Goal: Information Seeking & Learning: Check status

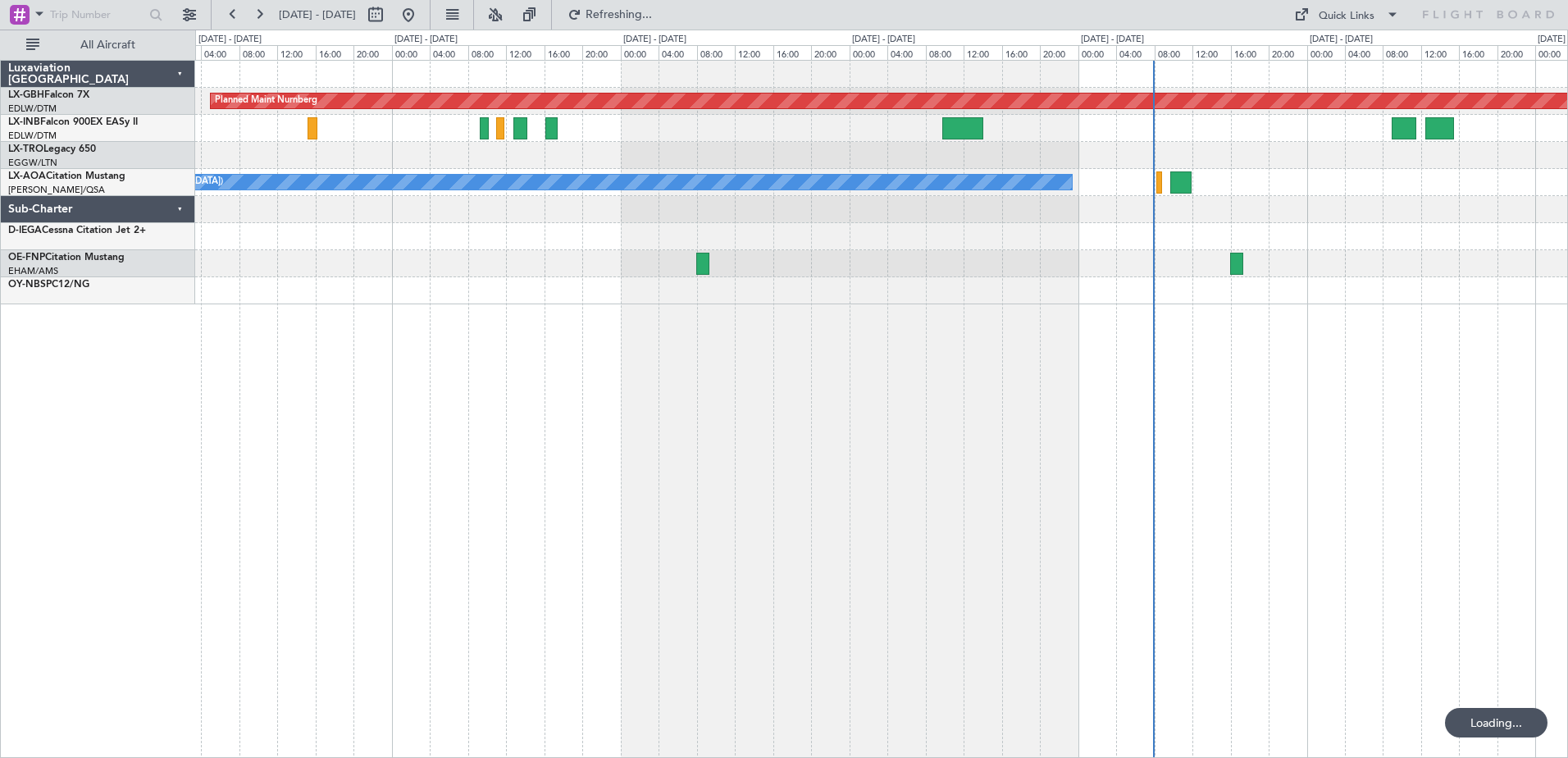
click at [846, 217] on div "Planned Maint Nurnberg Planned Maint [GEOGRAPHIC_DATA] ([GEOGRAPHIC_DATA]) Unpl…" at bounding box center [881, 182] width 1372 height 244
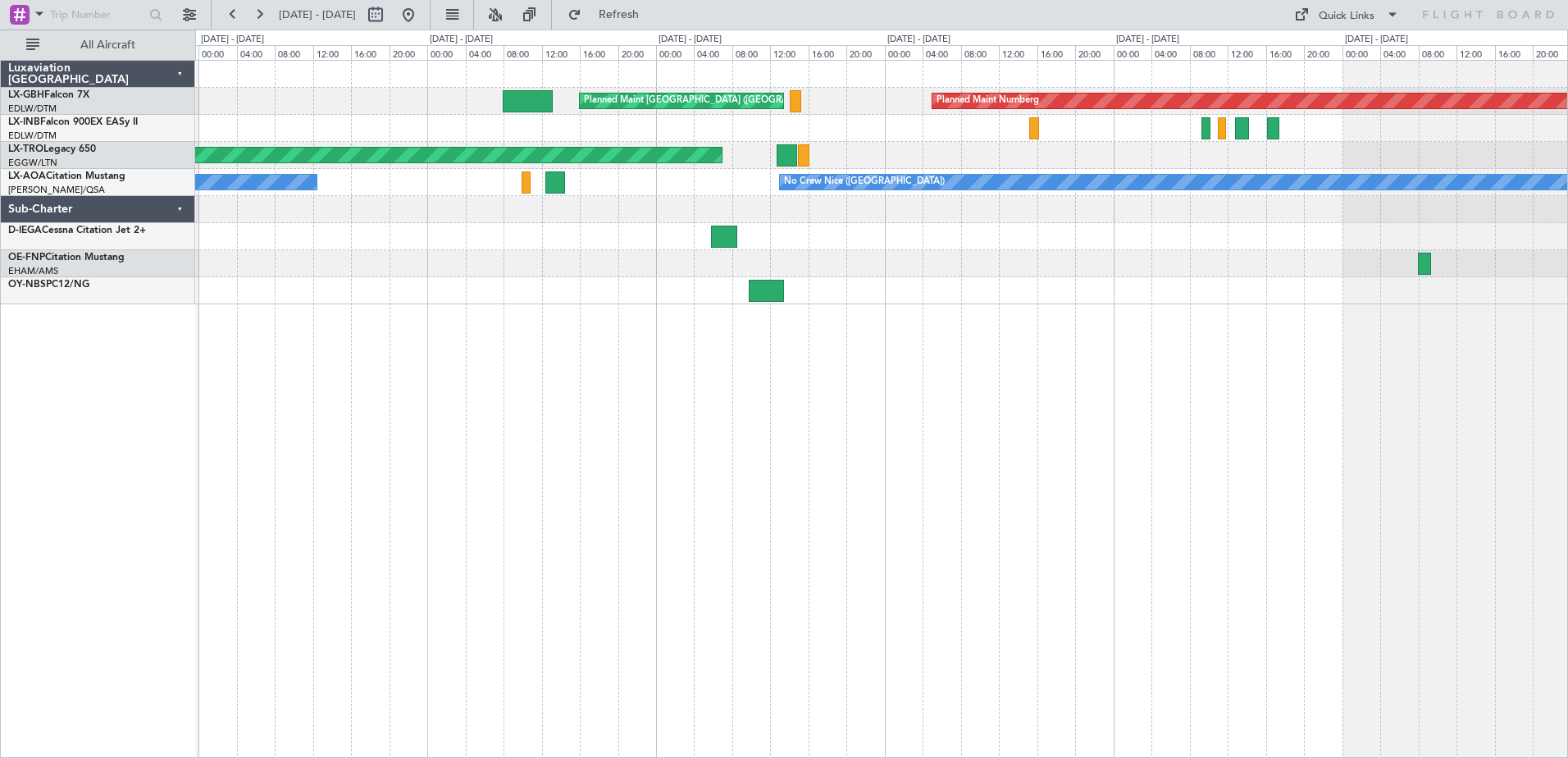
click at [879, 232] on div "Planned Maint Nurnberg Planned Maint [GEOGRAPHIC_DATA] ([GEOGRAPHIC_DATA]) Plan…" at bounding box center [881, 182] width 1372 height 244
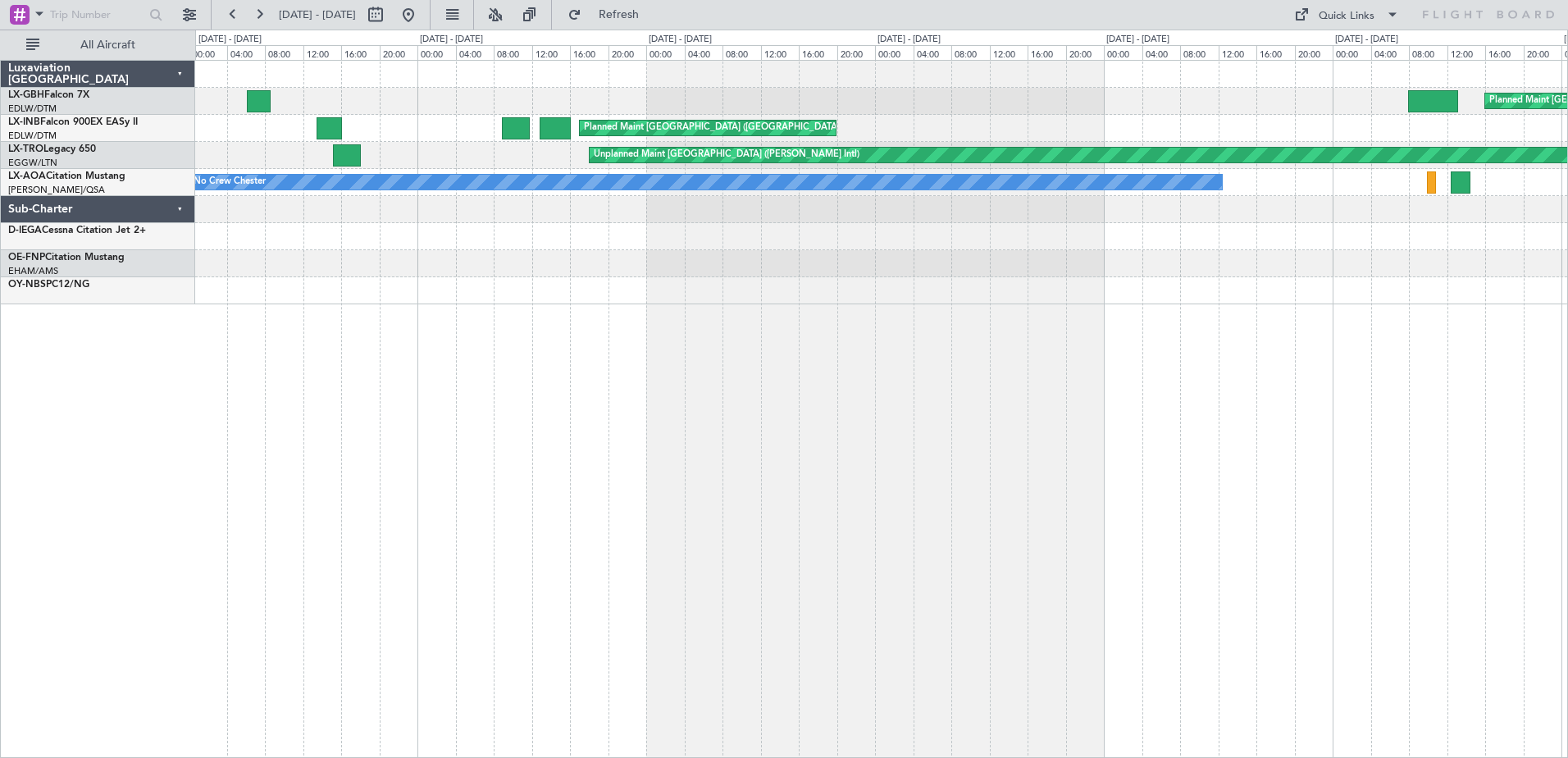
click at [1072, 282] on div at bounding box center [881, 291] width 1372 height 27
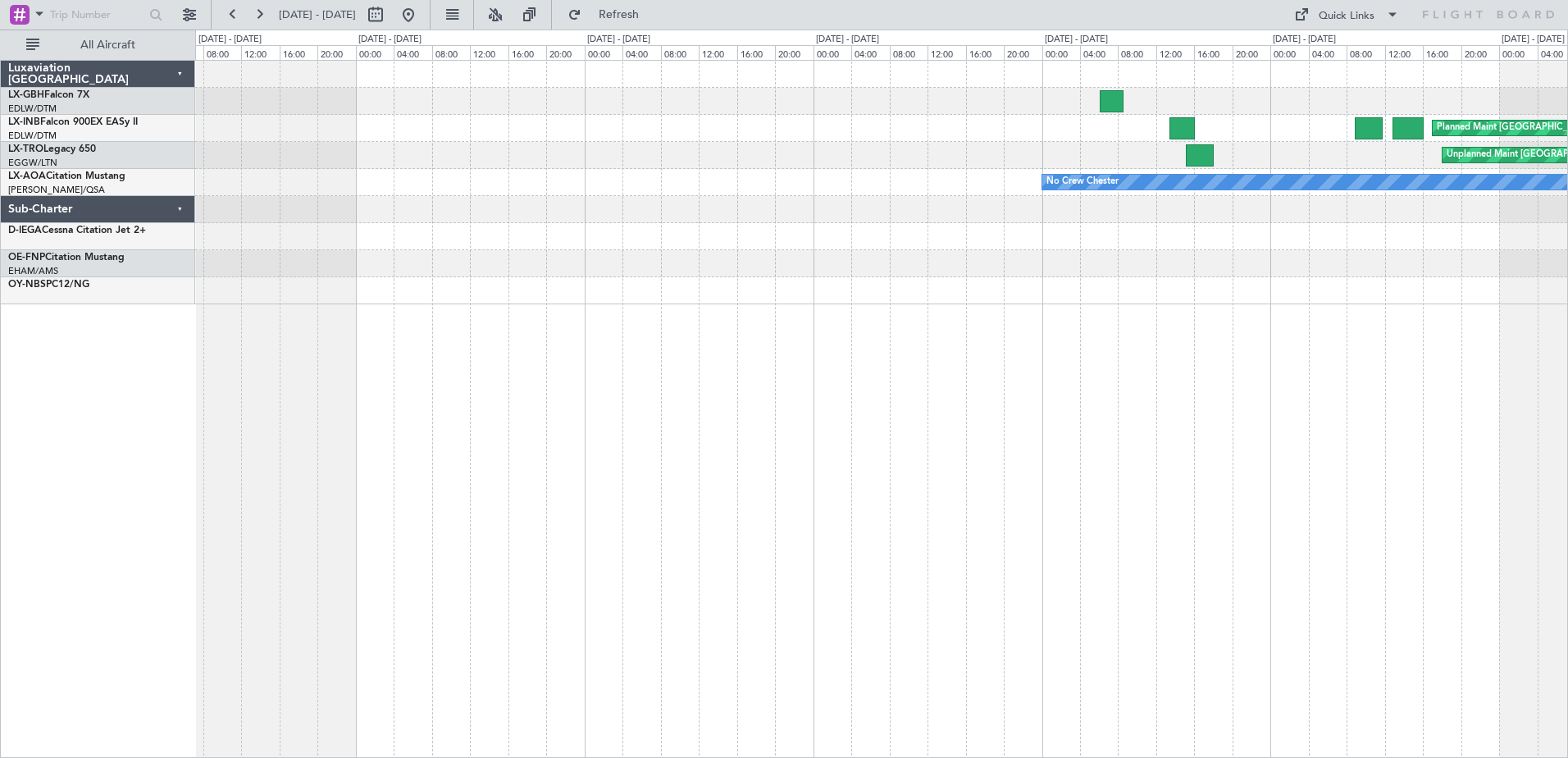
click at [1134, 321] on div "Planned Maint [GEOGRAPHIC_DATA] ([GEOGRAPHIC_DATA]) Unplanned Maint [GEOGRAPHIC…" at bounding box center [881, 408] width 1373 height 698
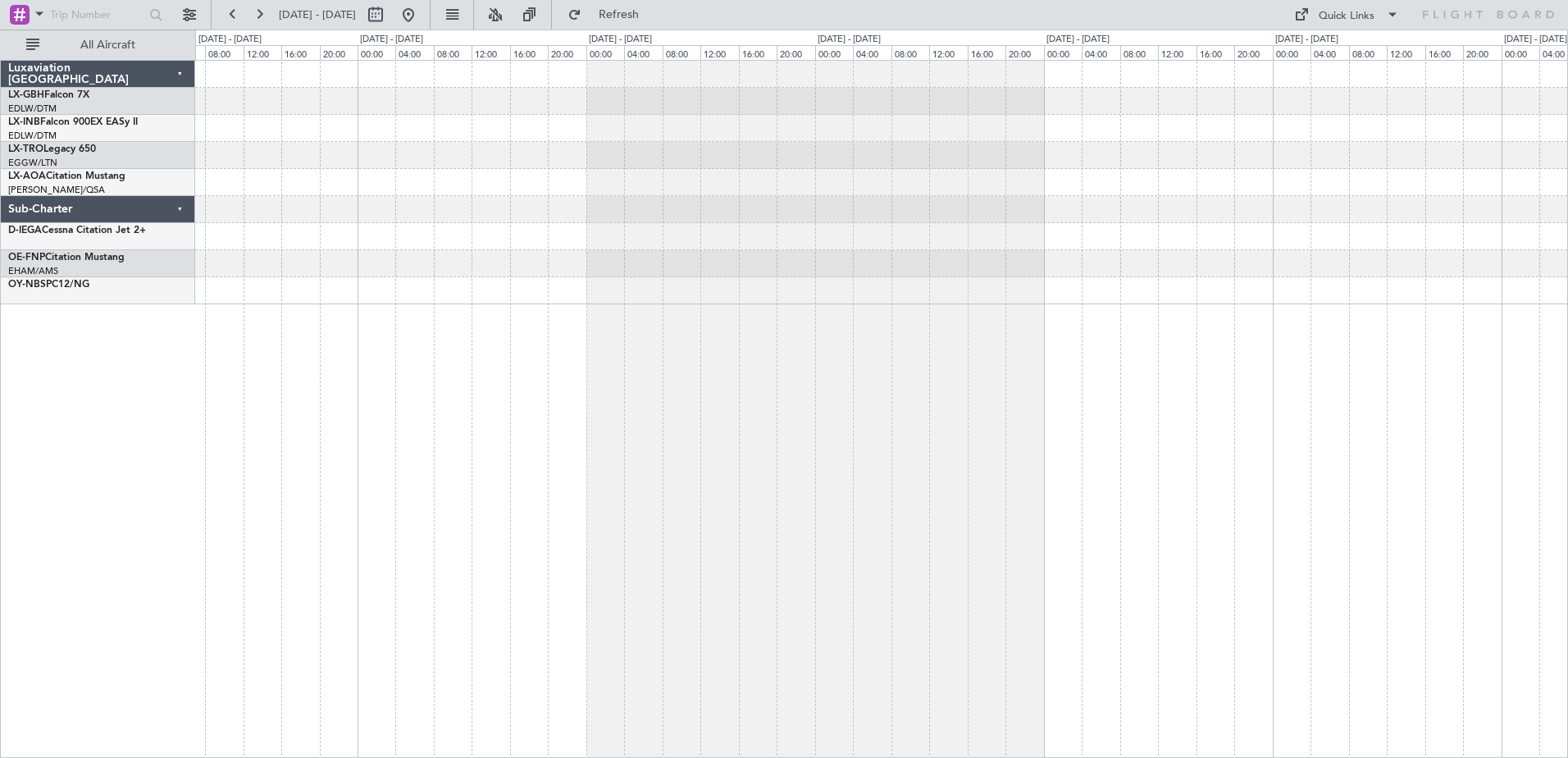
click at [1014, 304] on div "No Crew Chester" at bounding box center [881, 408] width 1373 height 698
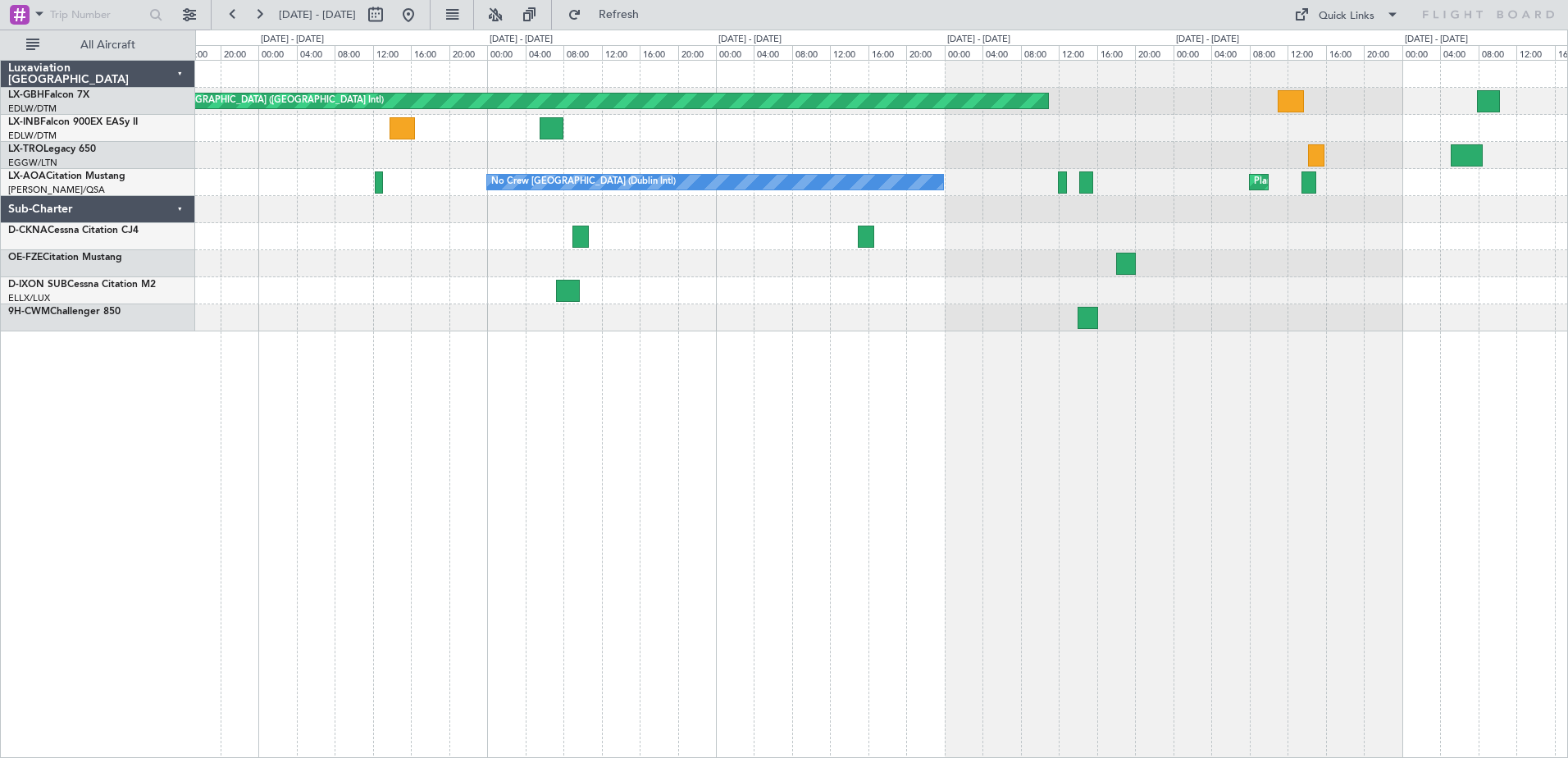
click at [868, 289] on div at bounding box center [881, 291] width 1372 height 27
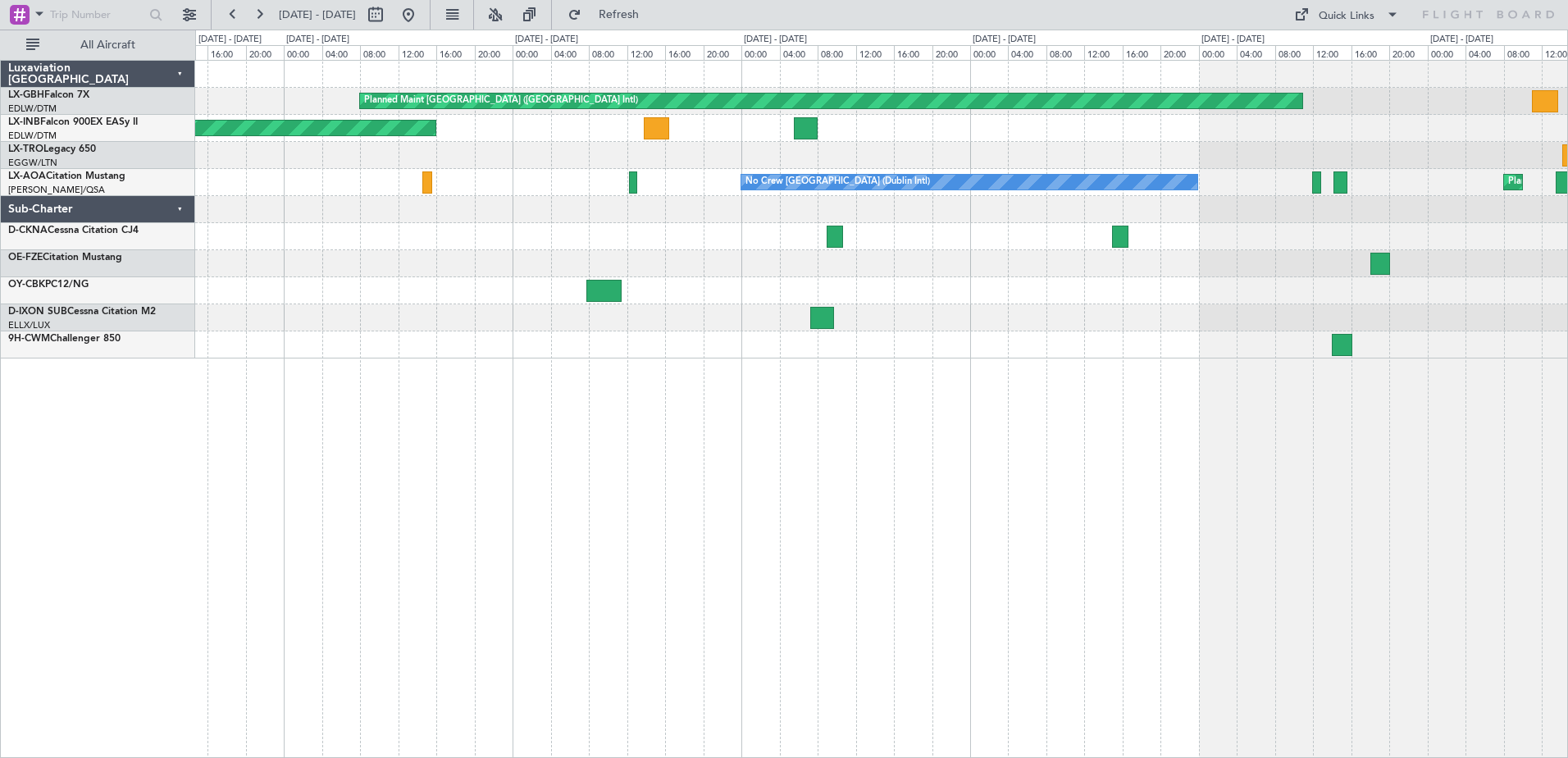
click at [905, 109] on div "Planned Maint [GEOGRAPHIC_DATA] ([GEOGRAPHIC_DATA] Intl) Unplanned Maint [GEOGR…" at bounding box center [881, 209] width 1372 height 297
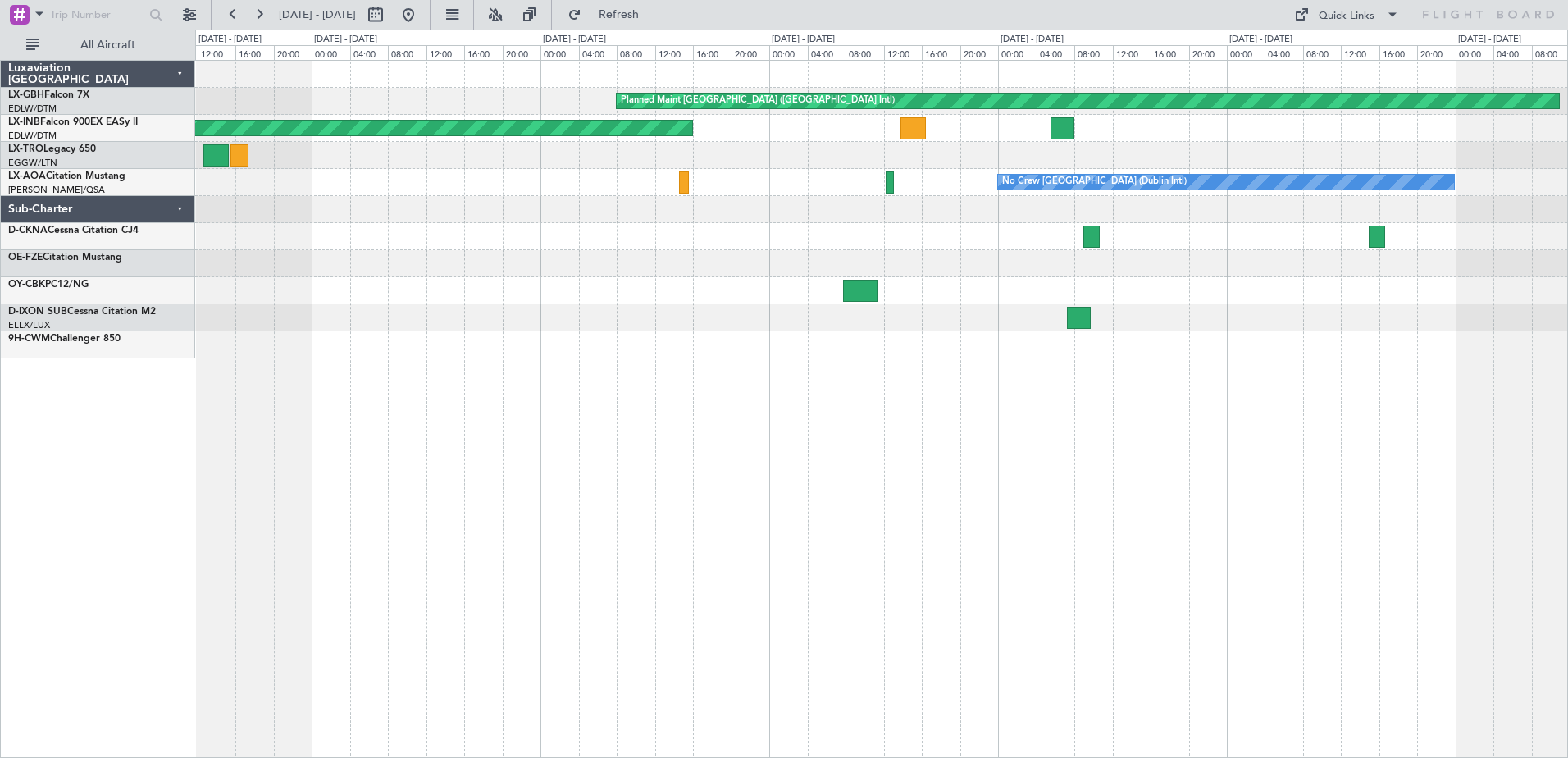
click at [970, 158] on div at bounding box center [881, 155] width 1372 height 27
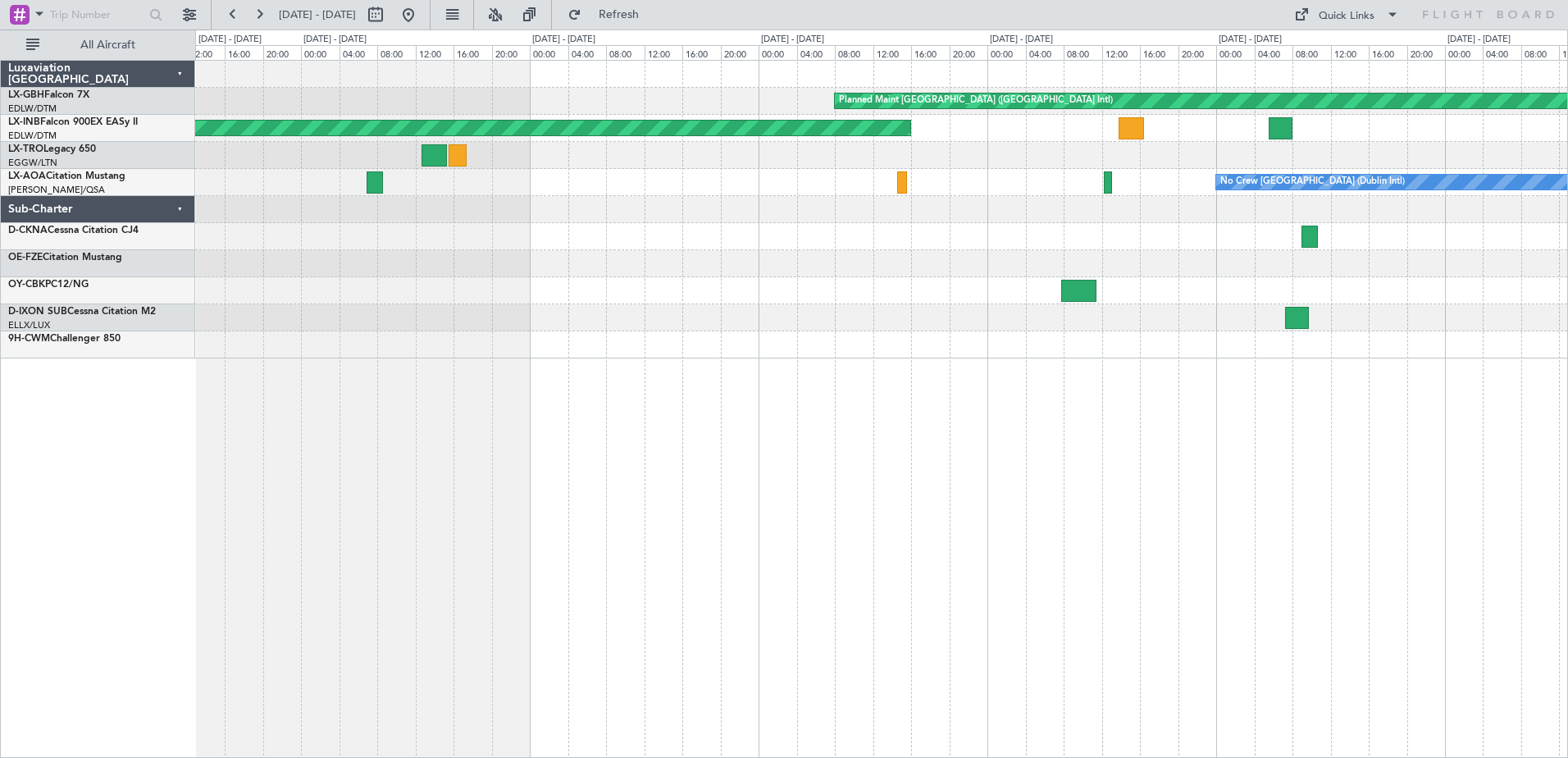
click at [880, 154] on div at bounding box center [881, 155] width 1372 height 27
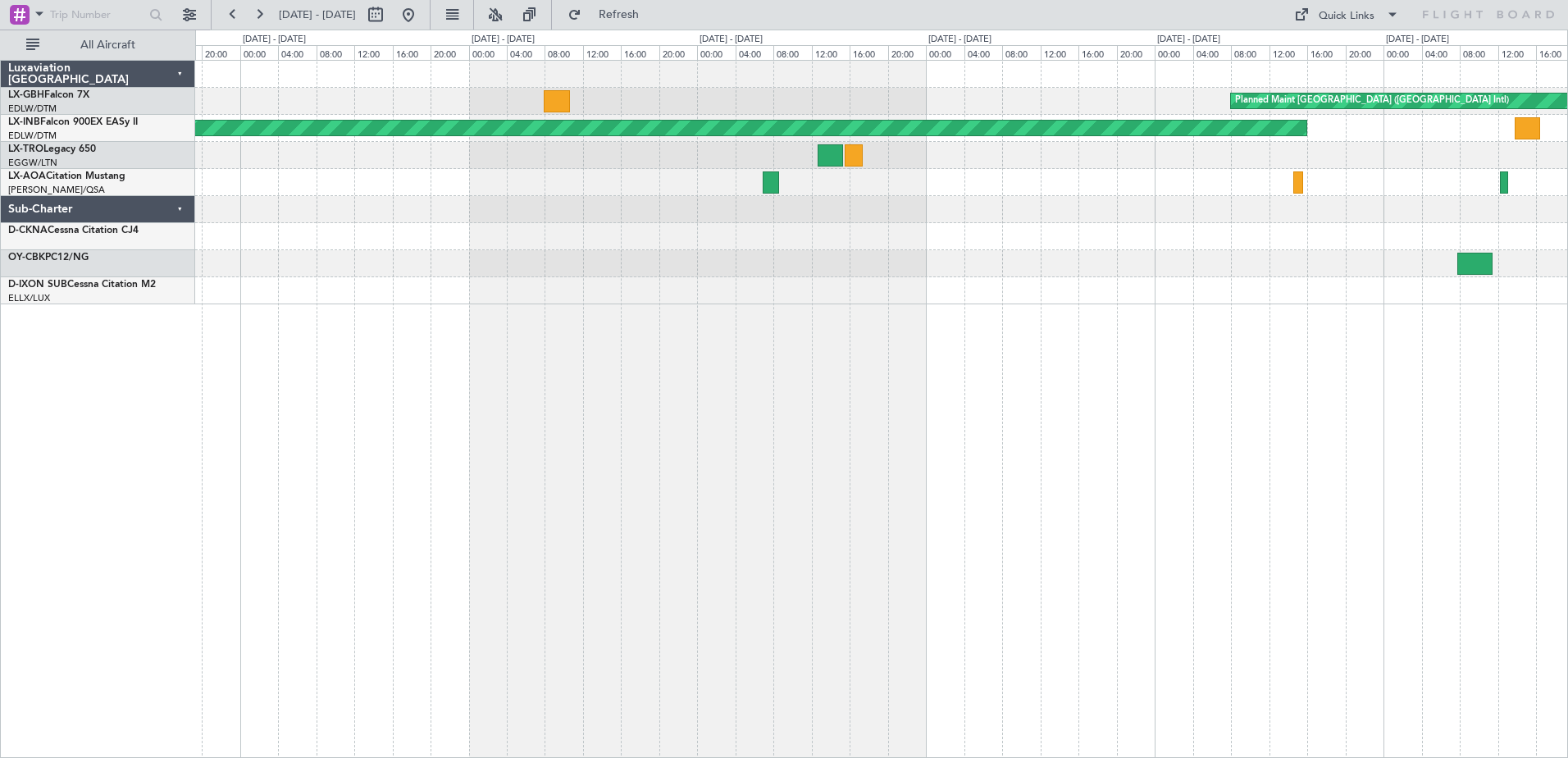
click at [1064, 144] on div at bounding box center [881, 155] width 1372 height 27
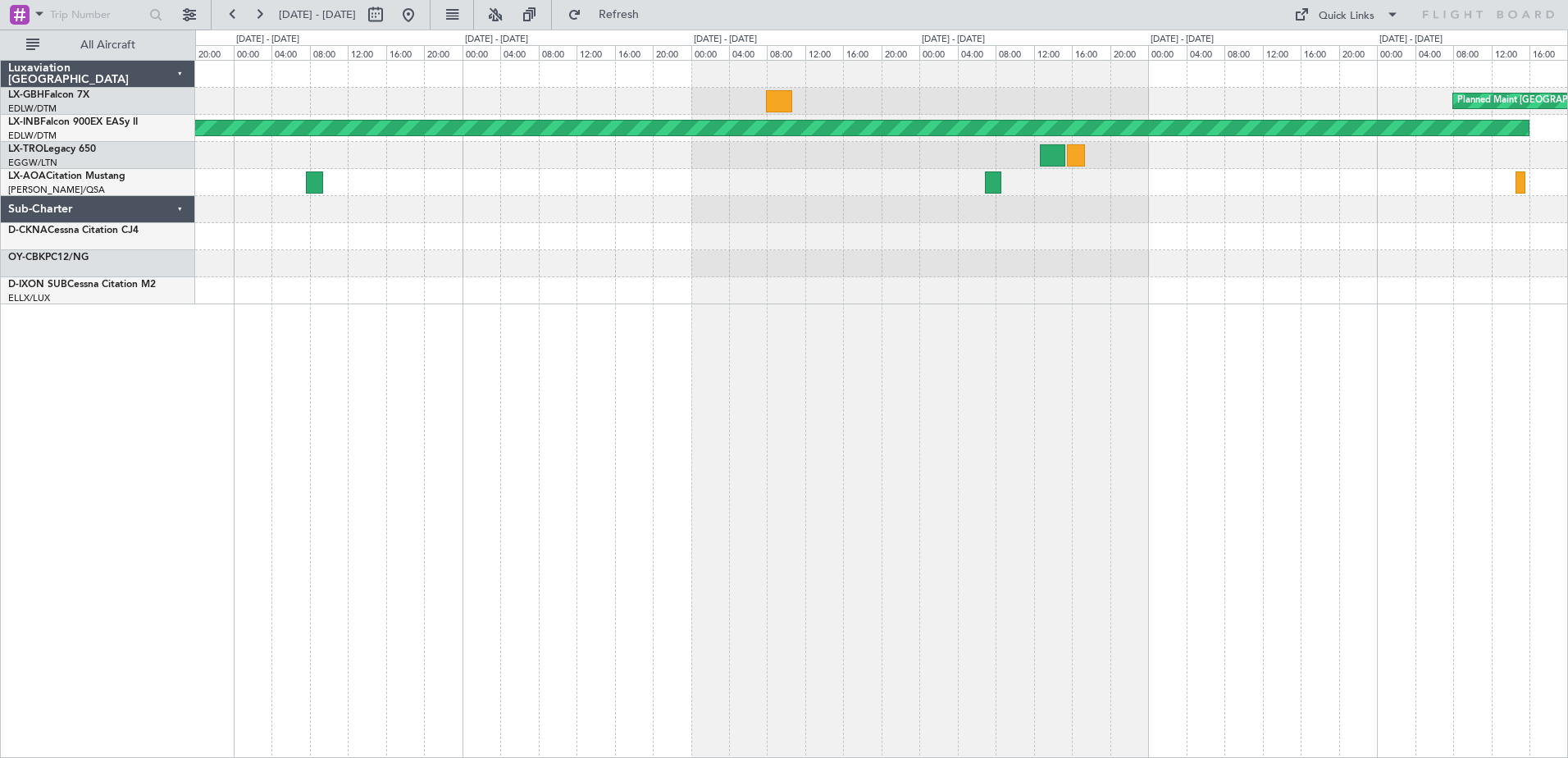
click at [1091, 158] on div at bounding box center [881, 155] width 1372 height 27
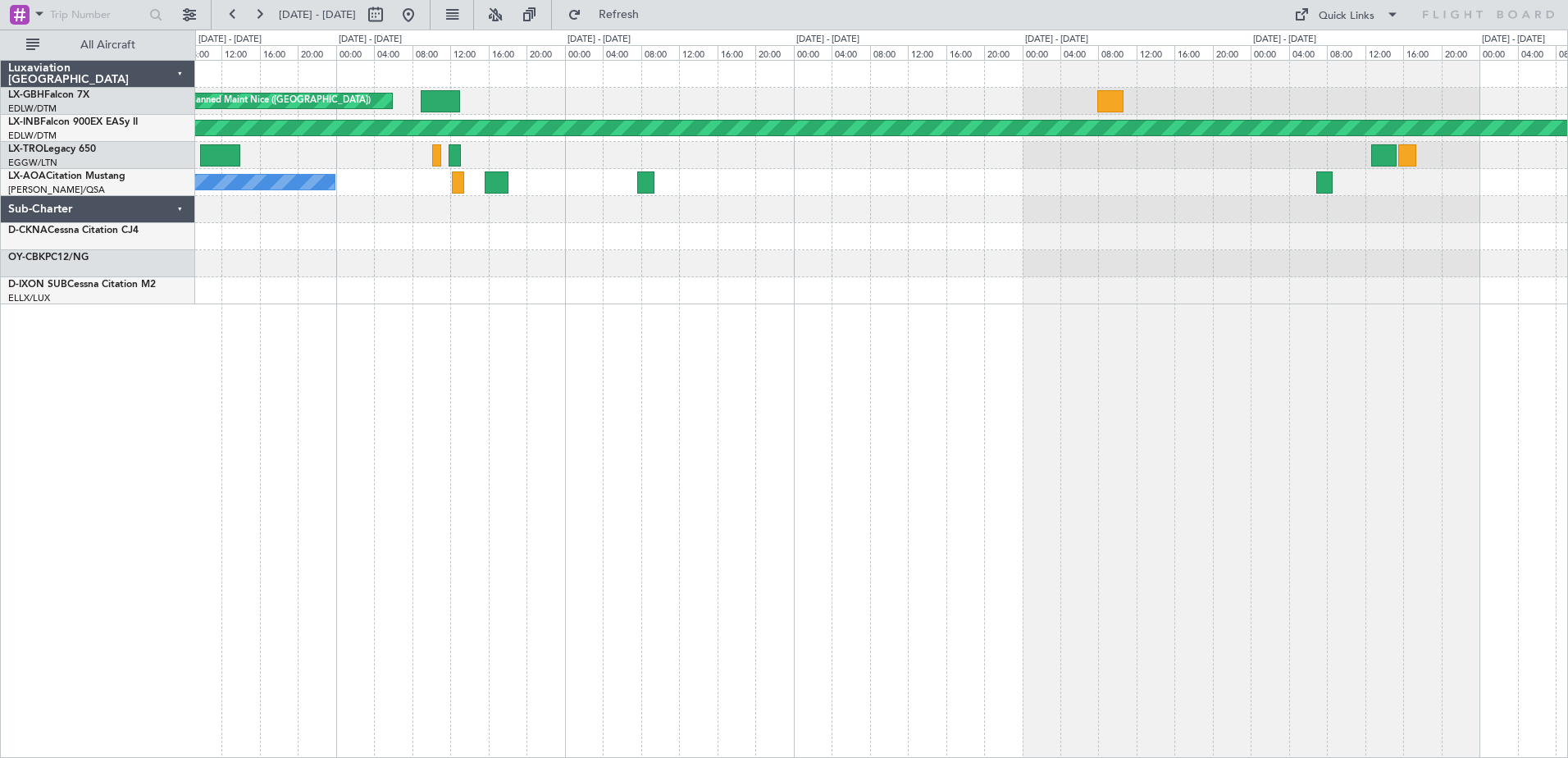
click at [1128, 156] on div at bounding box center [881, 155] width 1372 height 27
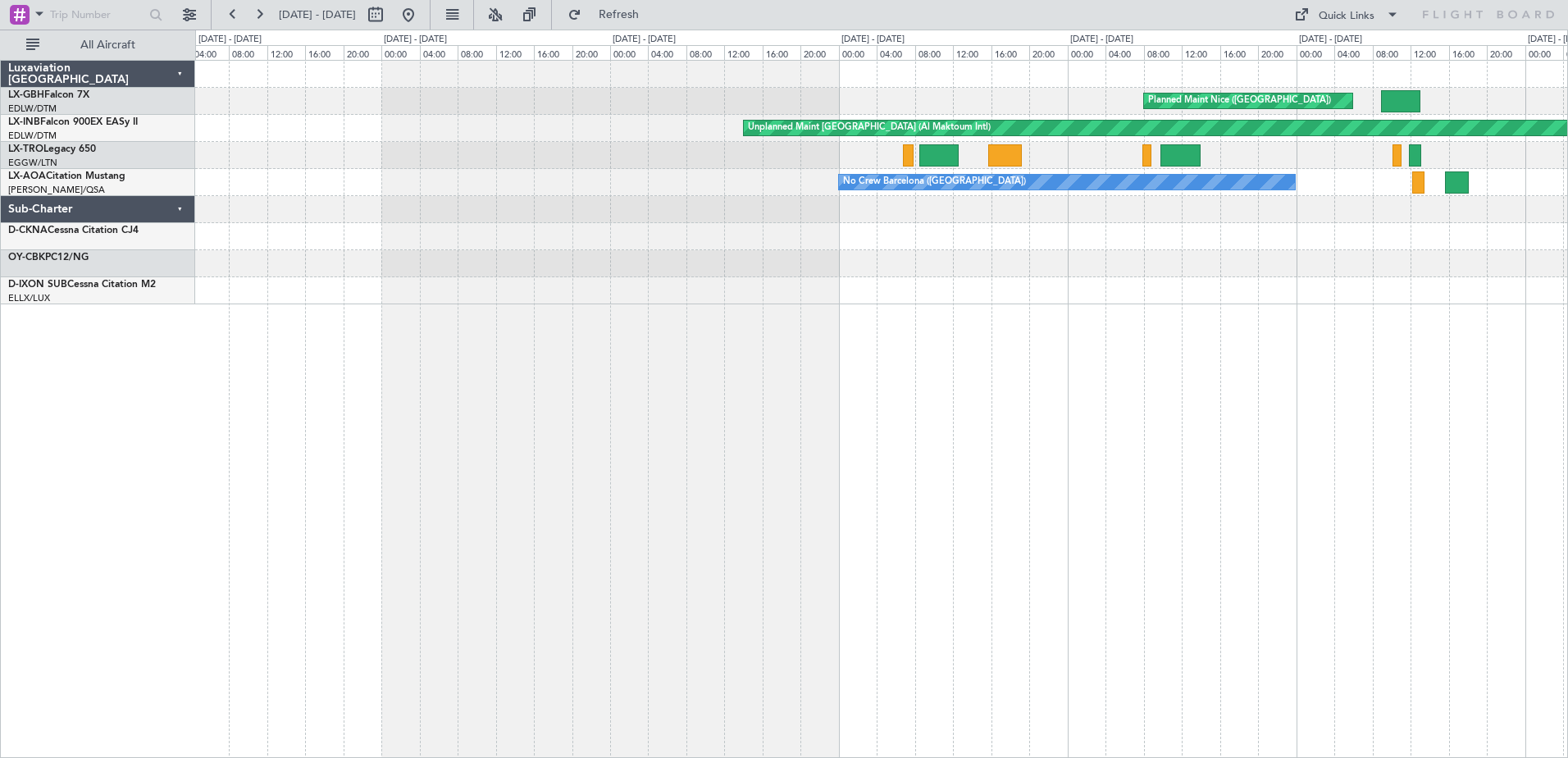
click at [1055, 154] on div at bounding box center [881, 155] width 1372 height 27
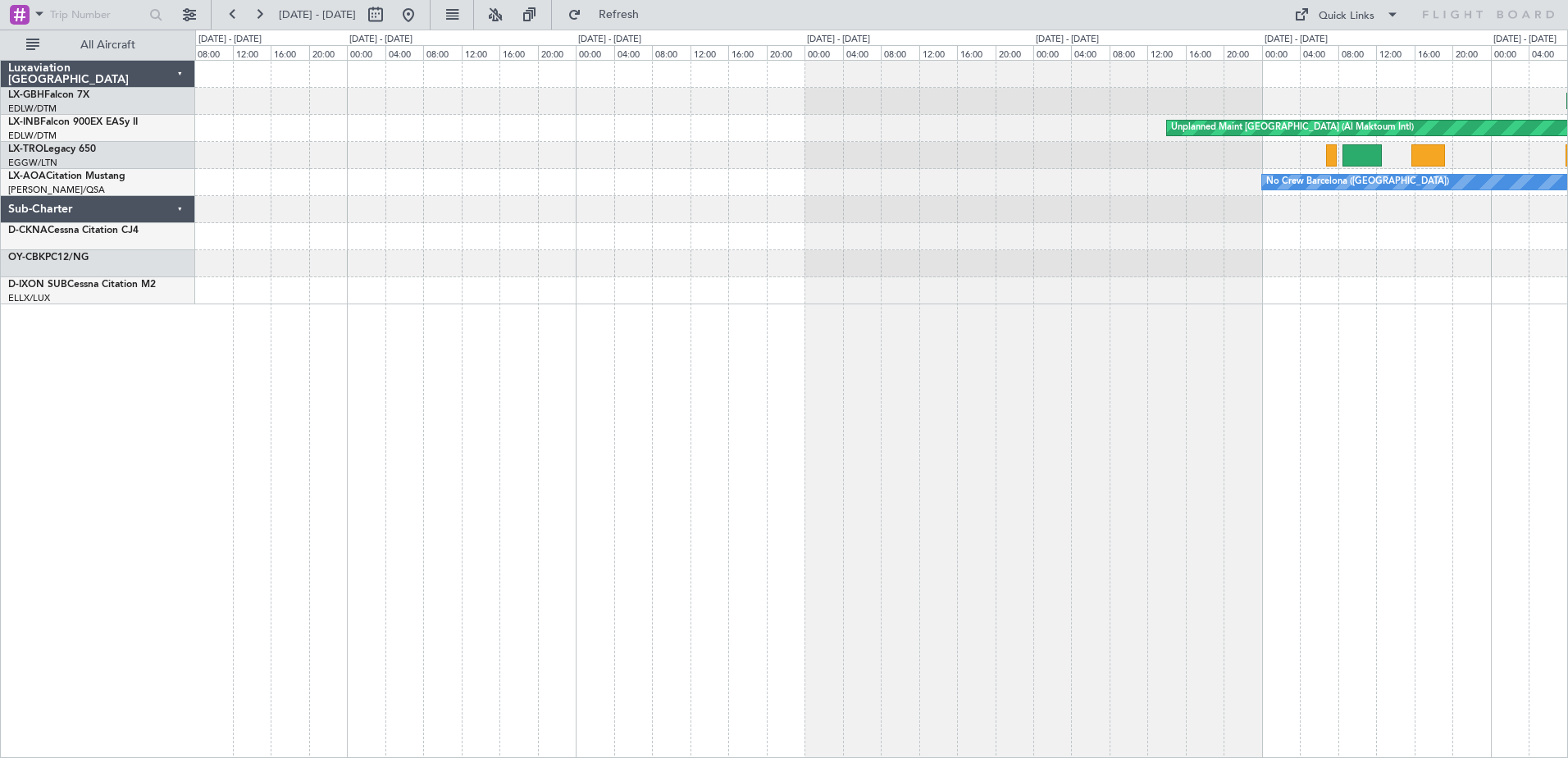
click at [859, 148] on div at bounding box center [881, 155] width 1372 height 27
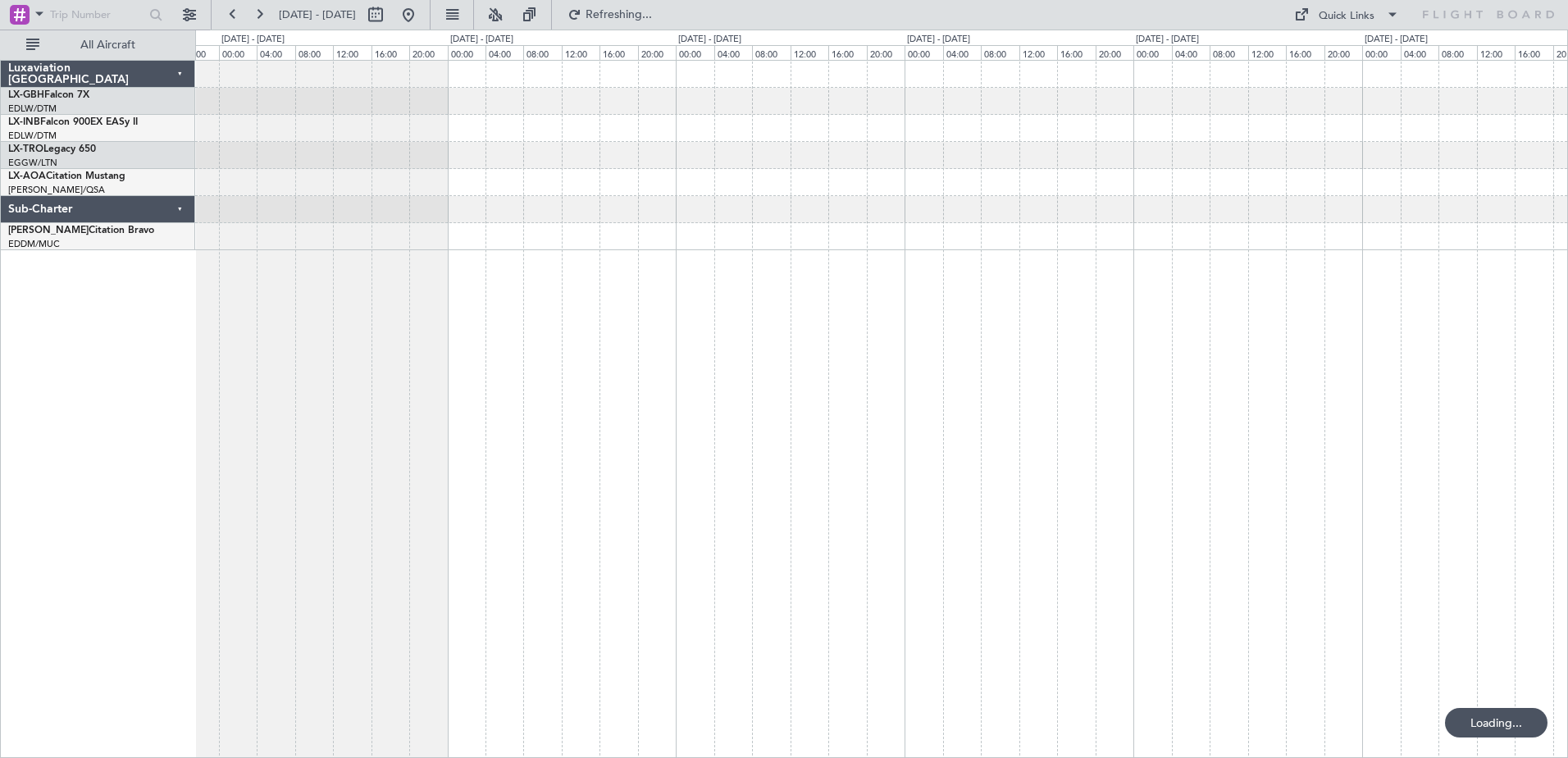
click at [879, 149] on div at bounding box center [881, 155] width 1372 height 27
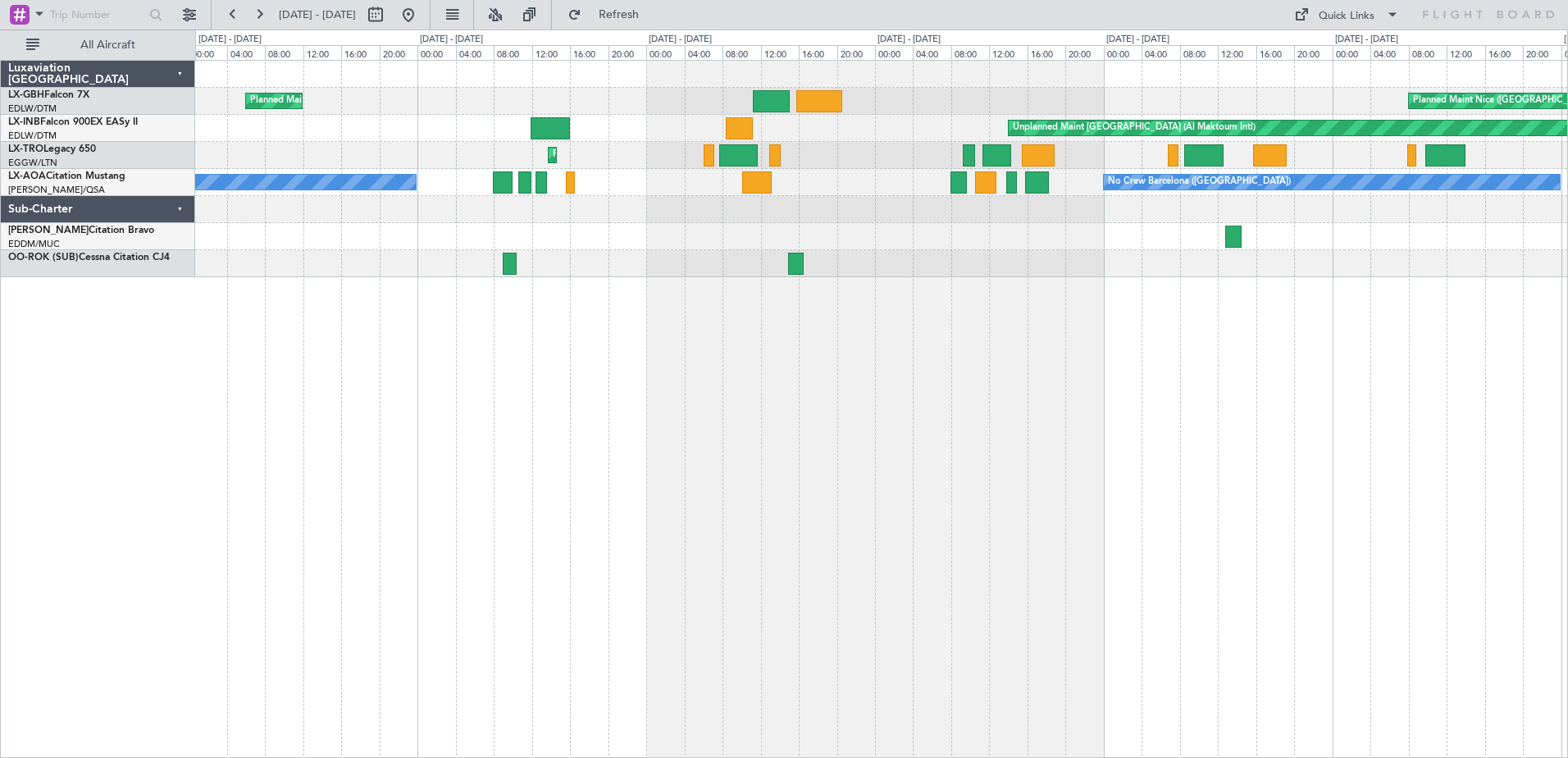
click at [337, 302] on div "Planned Maint Nice ([GEOGRAPHIC_DATA]) [GEOGRAPHIC_DATA] ([GEOGRAPHIC_DATA]) Un…" at bounding box center [881, 408] width 1373 height 698
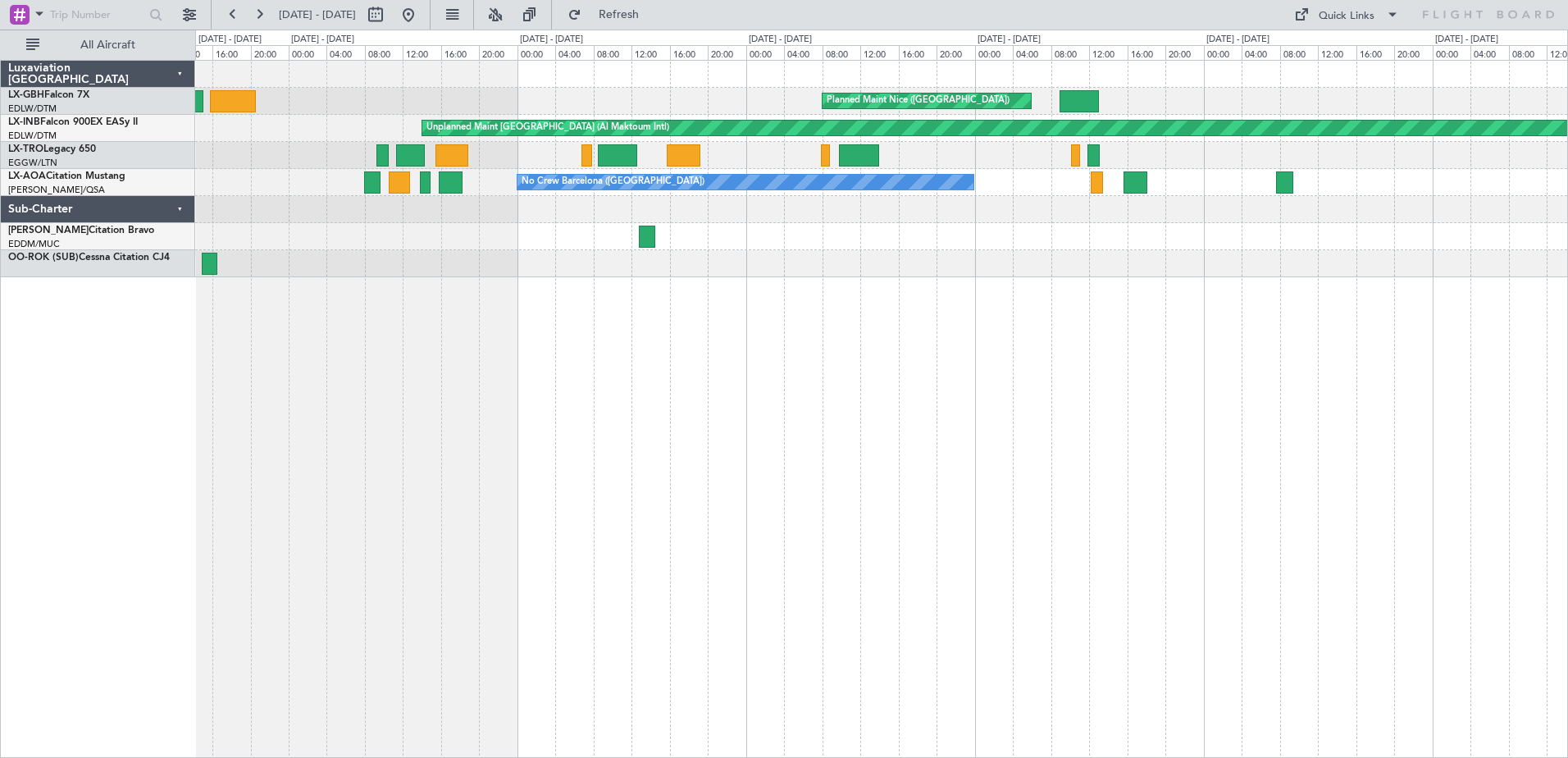
click at [543, 339] on div "Planned Maint Nice ([GEOGRAPHIC_DATA]) Unplanned Maint [GEOGRAPHIC_DATA] (Al Ma…" at bounding box center [881, 408] width 1373 height 698
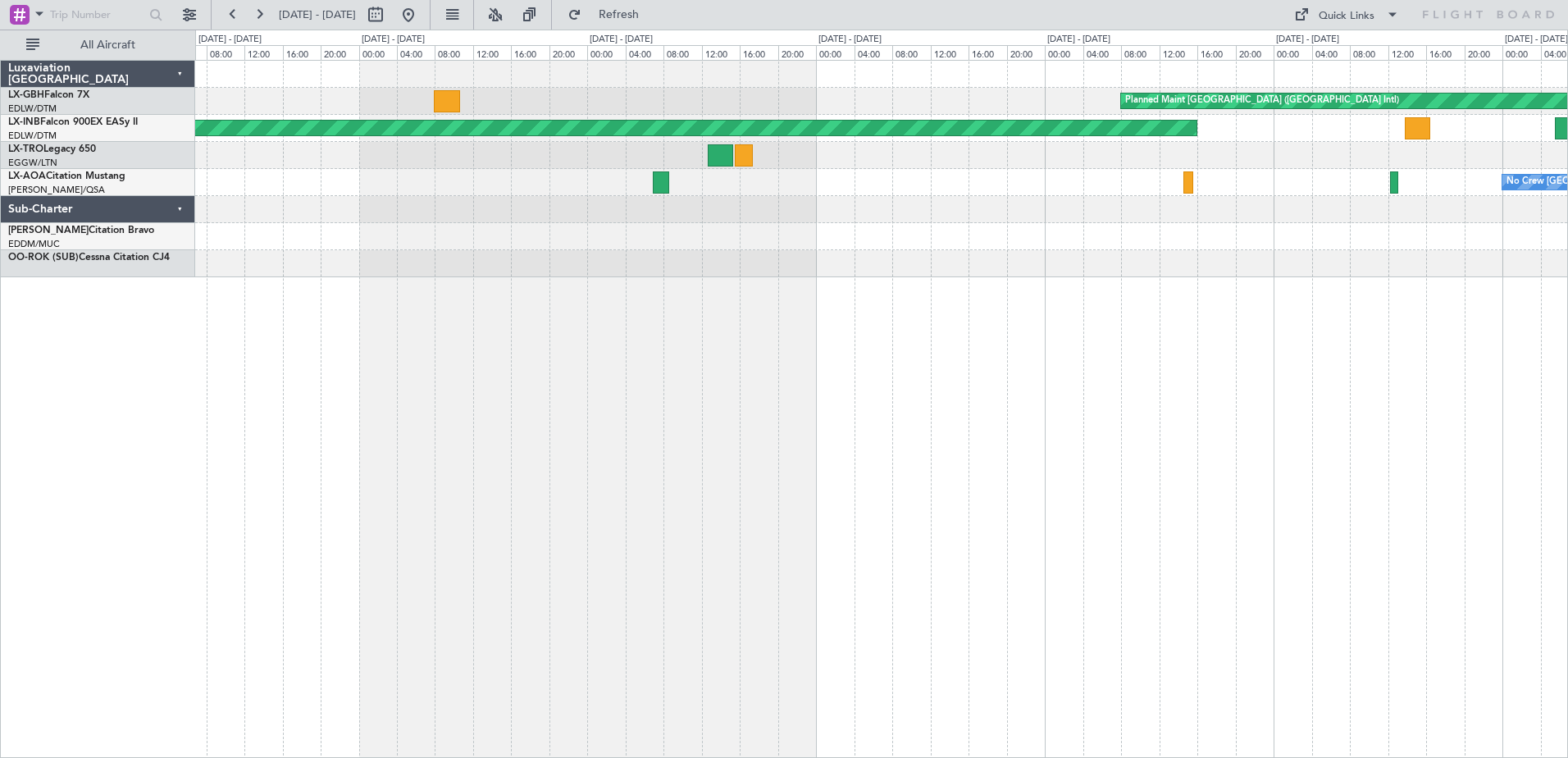
click at [400, 408] on div "Planned Maint [GEOGRAPHIC_DATA] ([GEOGRAPHIC_DATA] Intl) Unplanned Maint [GEOGR…" at bounding box center [881, 408] width 1373 height 698
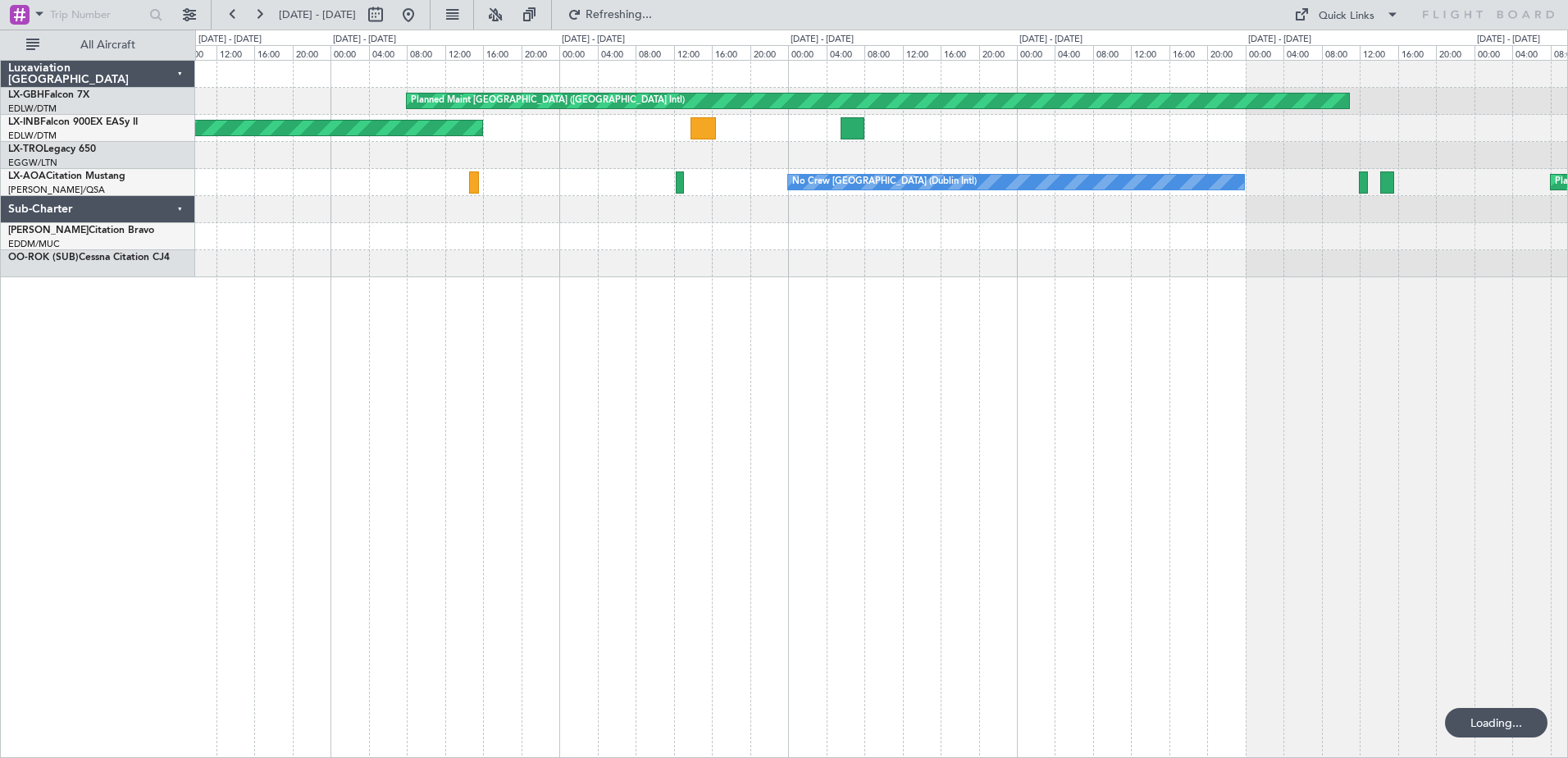
click at [270, 405] on div "Planned Maint [GEOGRAPHIC_DATA] ([GEOGRAPHIC_DATA] Intl) Unplanned Maint [GEOGR…" at bounding box center [881, 408] width 1373 height 698
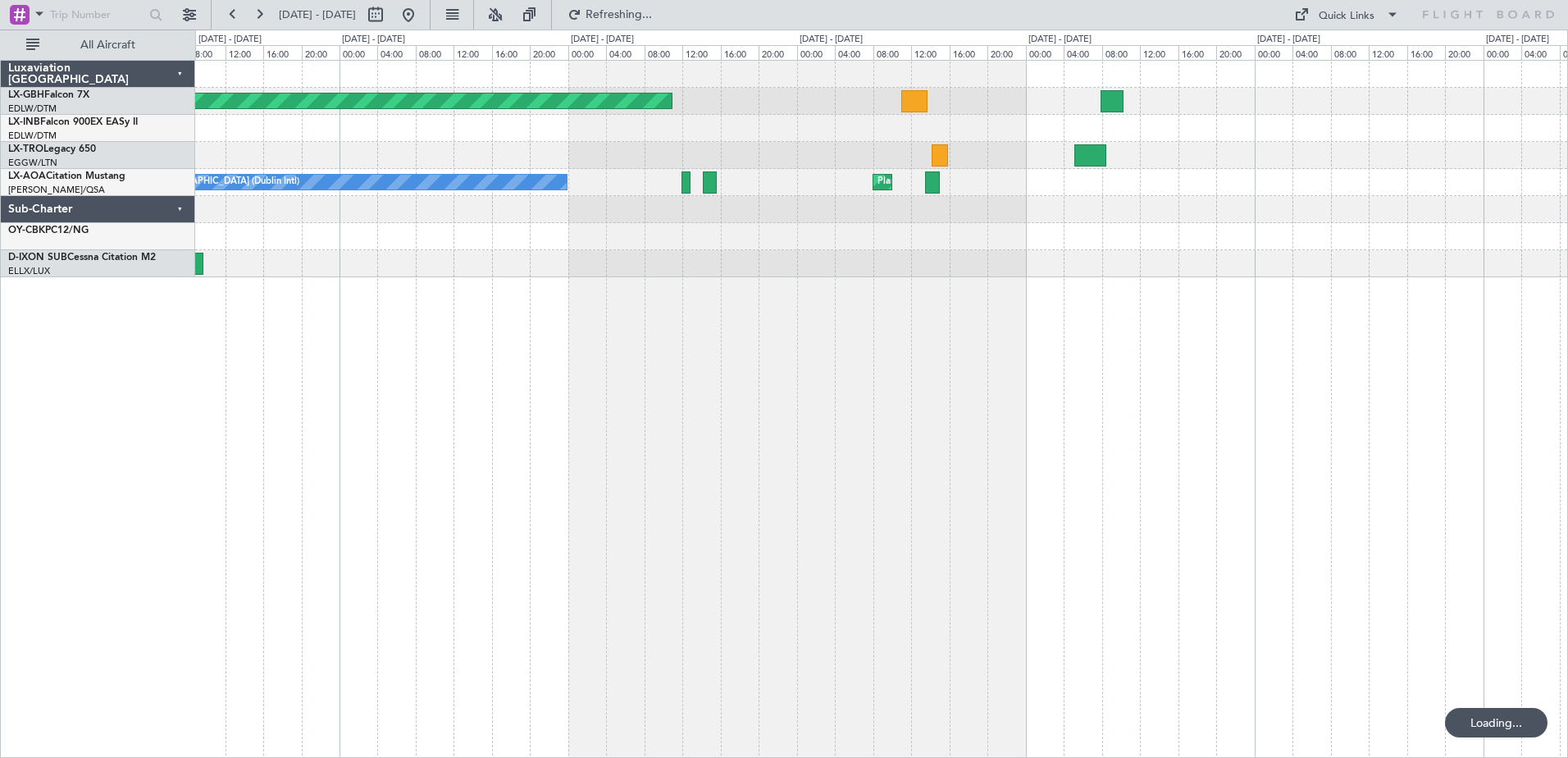
click at [395, 435] on div "Planned Maint [GEOGRAPHIC_DATA] ([GEOGRAPHIC_DATA] Intl) No Crew [GEOGRAPHIC_DA…" at bounding box center [881, 408] width 1373 height 698
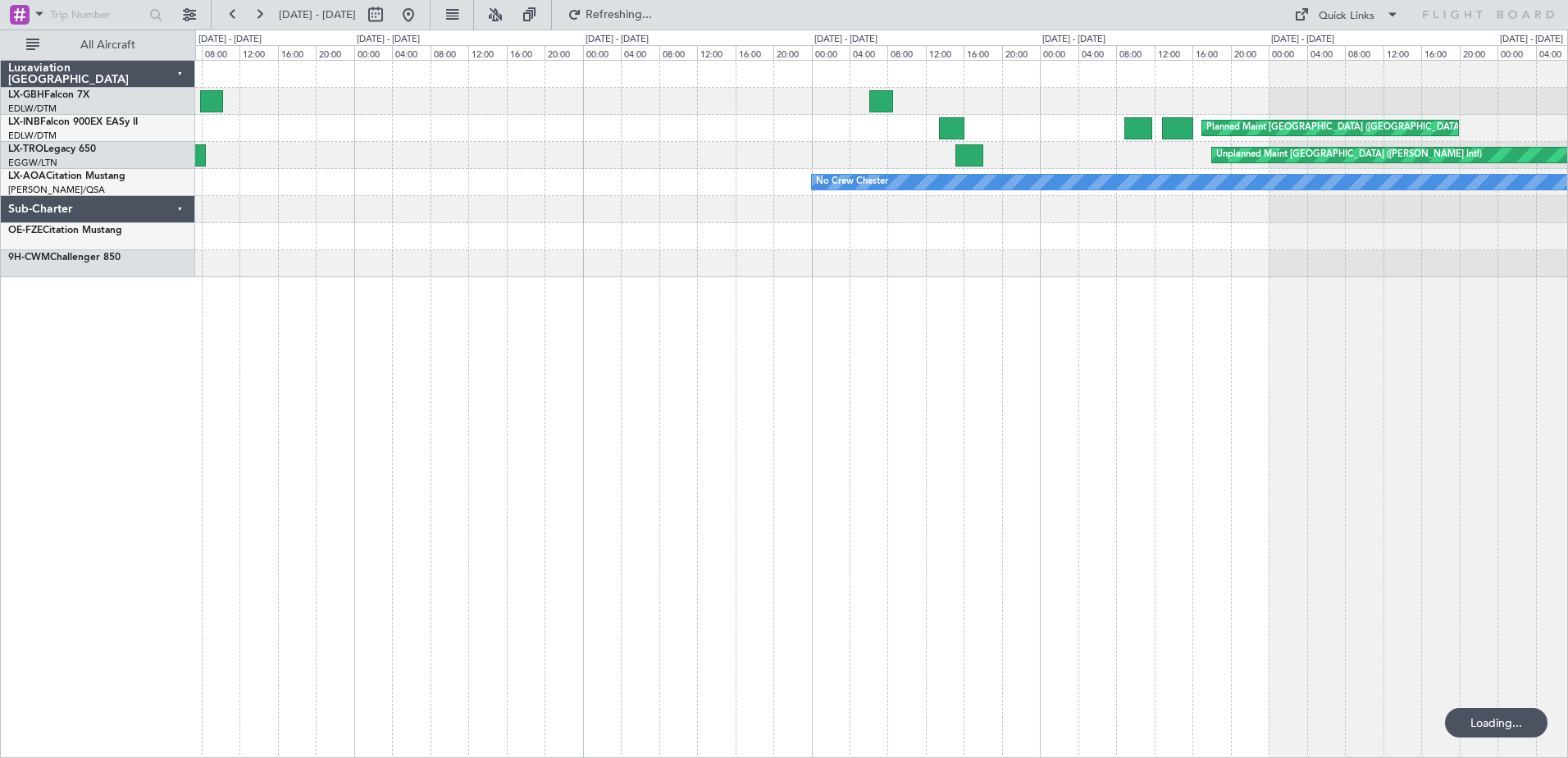
click at [817, 361] on div "Planned Maint [GEOGRAPHIC_DATA] ([GEOGRAPHIC_DATA]) Unplanned Maint [GEOGRAPHIC…" at bounding box center [881, 408] width 1373 height 698
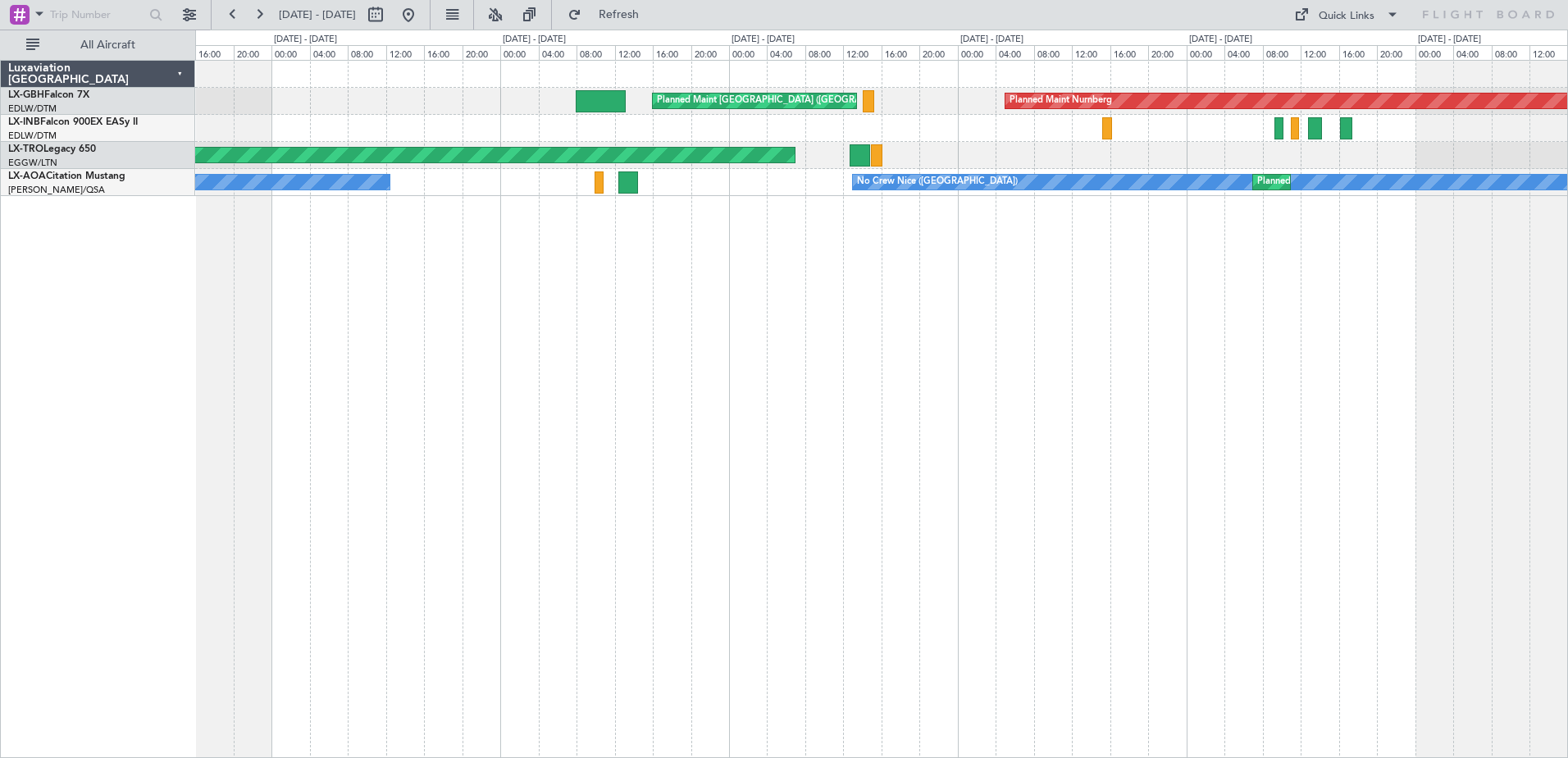
click at [339, 346] on div "Planned Maint [GEOGRAPHIC_DATA] ([GEOGRAPHIC_DATA]) Planned Maint Nurnberg Plan…" at bounding box center [881, 408] width 1373 height 698
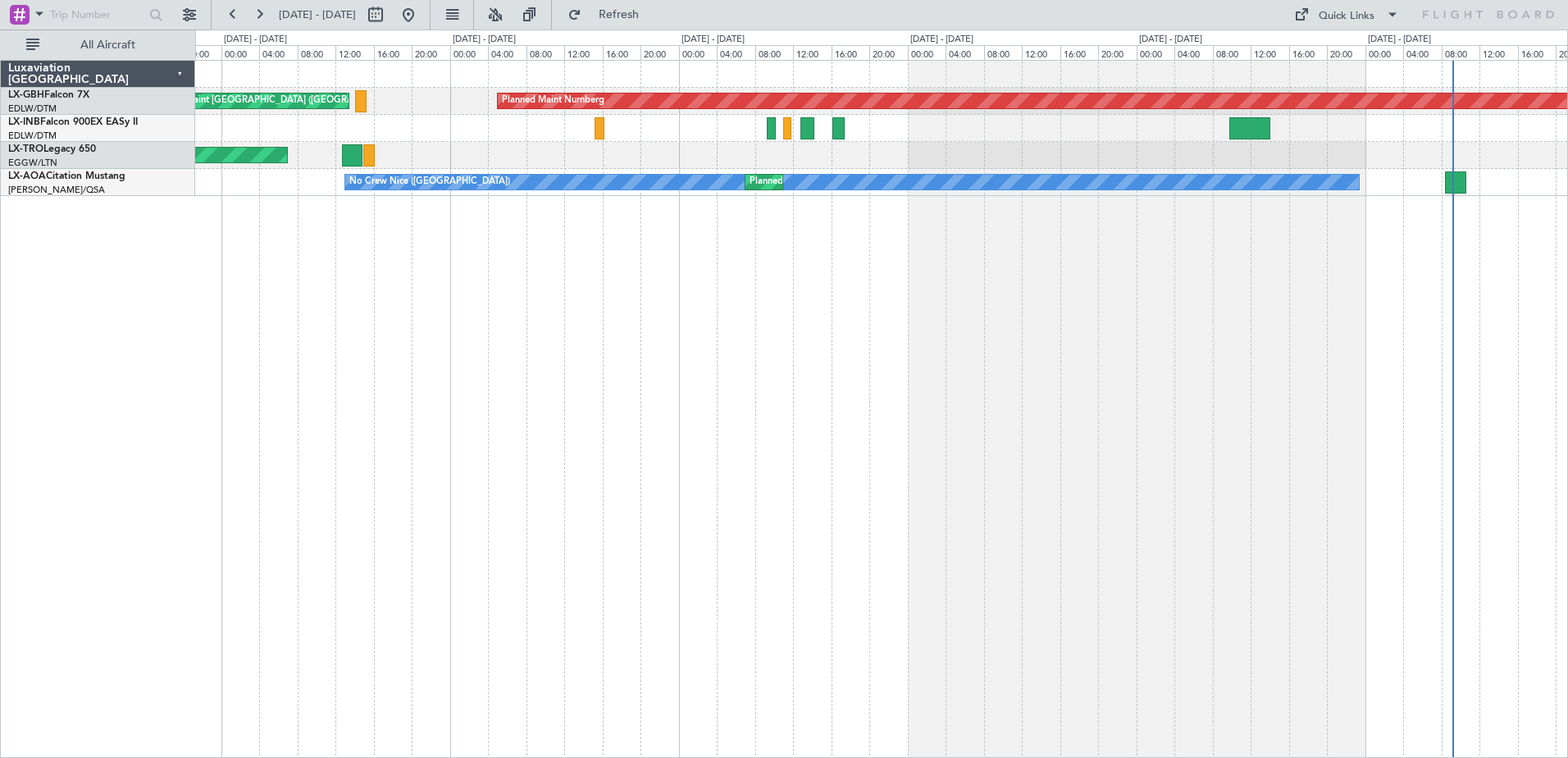
click at [535, 341] on div "Planned Maint [GEOGRAPHIC_DATA] ([GEOGRAPHIC_DATA]) Planned Maint Nurnberg Unpl…" at bounding box center [881, 408] width 1373 height 698
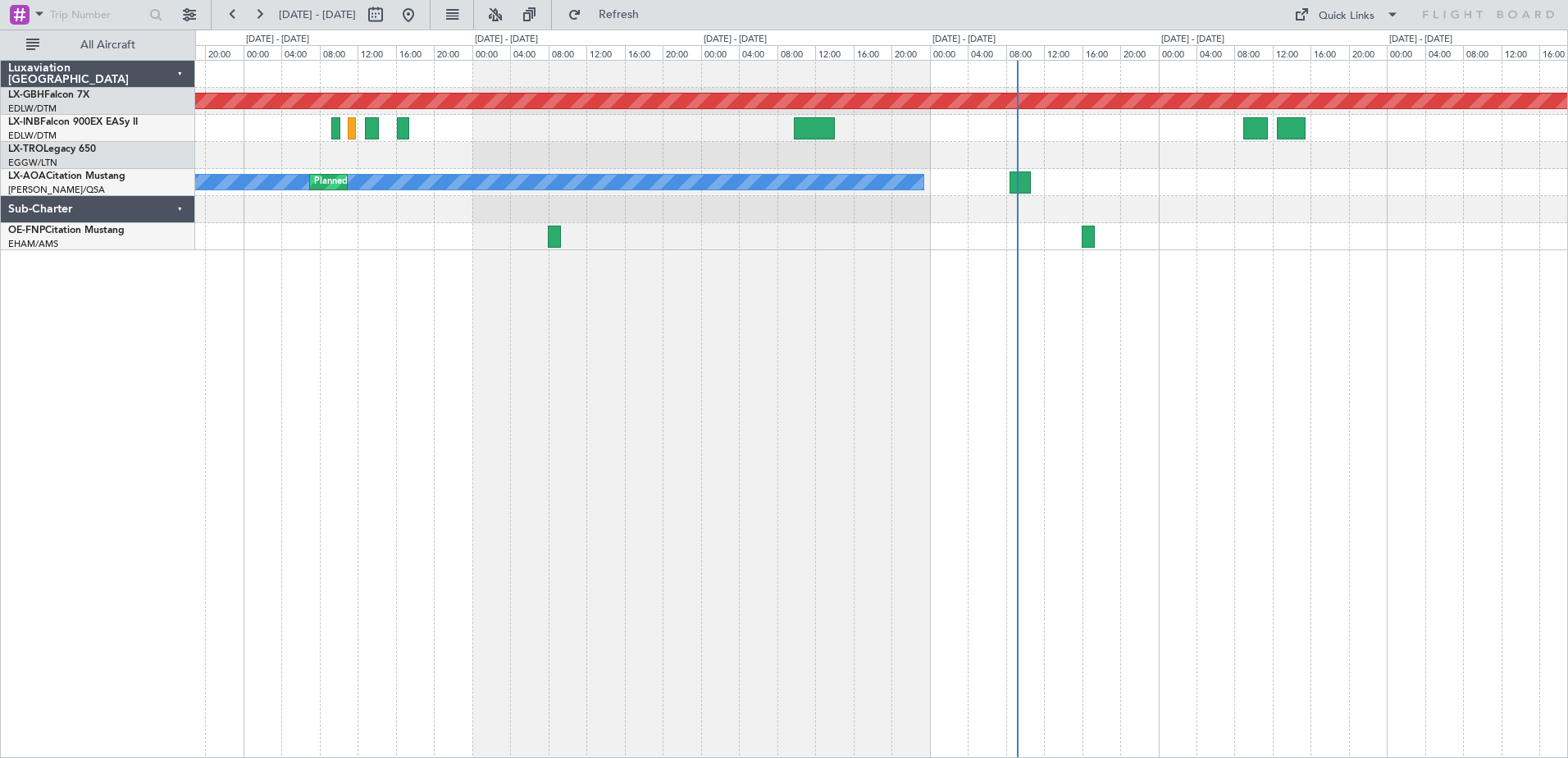
click at [768, 323] on div "Planned Maint Nurnberg Planned Maint [GEOGRAPHIC_DATA] ([GEOGRAPHIC_DATA]) No […" at bounding box center [881, 408] width 1373 height 698
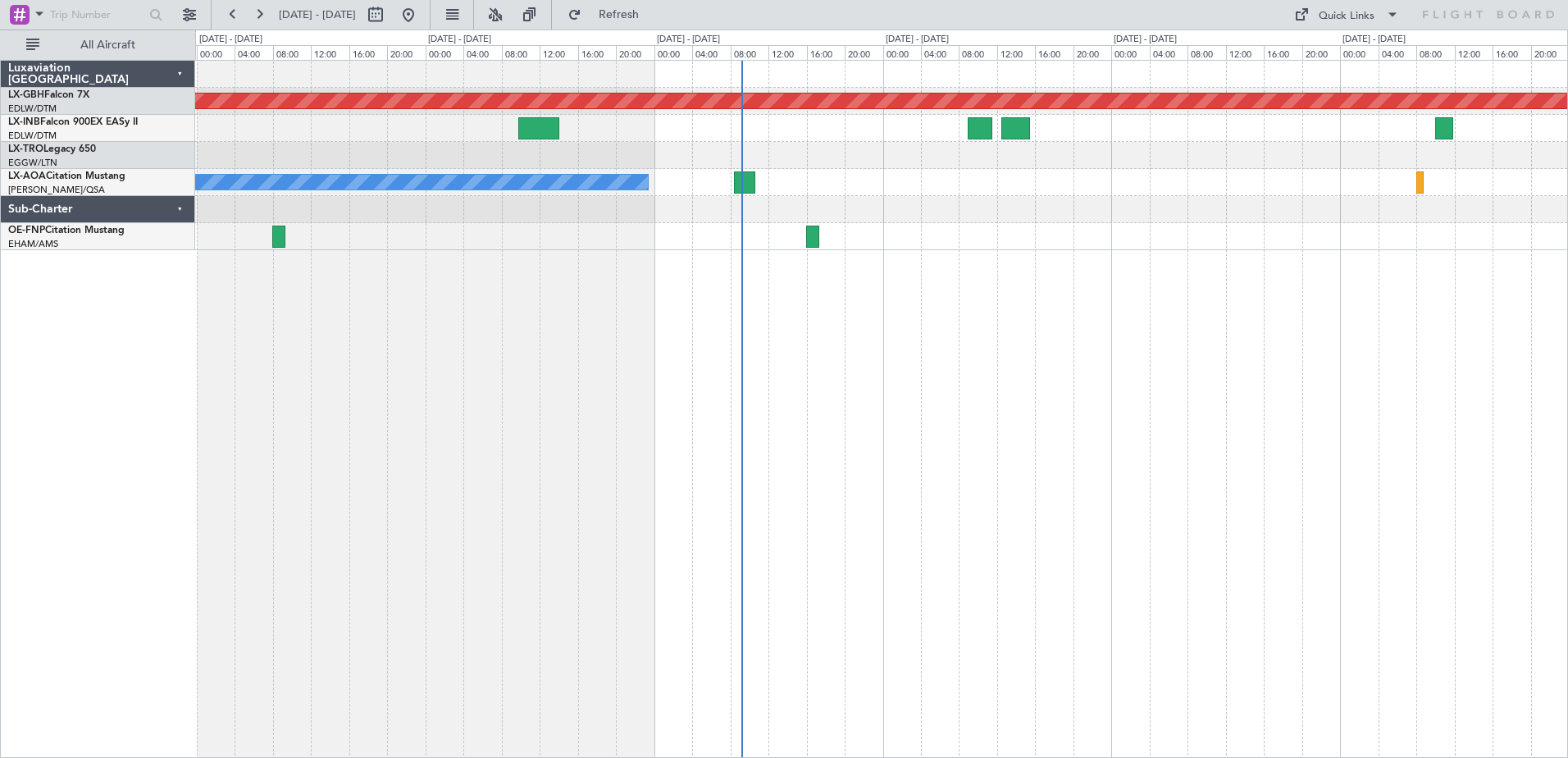
click at [1376, 326] on div "Planned Maint Nurnberg No [GEOGRAPHIC_DATA] ([GEOGRAPHIC_DATA]) [GEOGRAPHIC_DAT…" at bounding box center [881, 408] width 1373 height 698
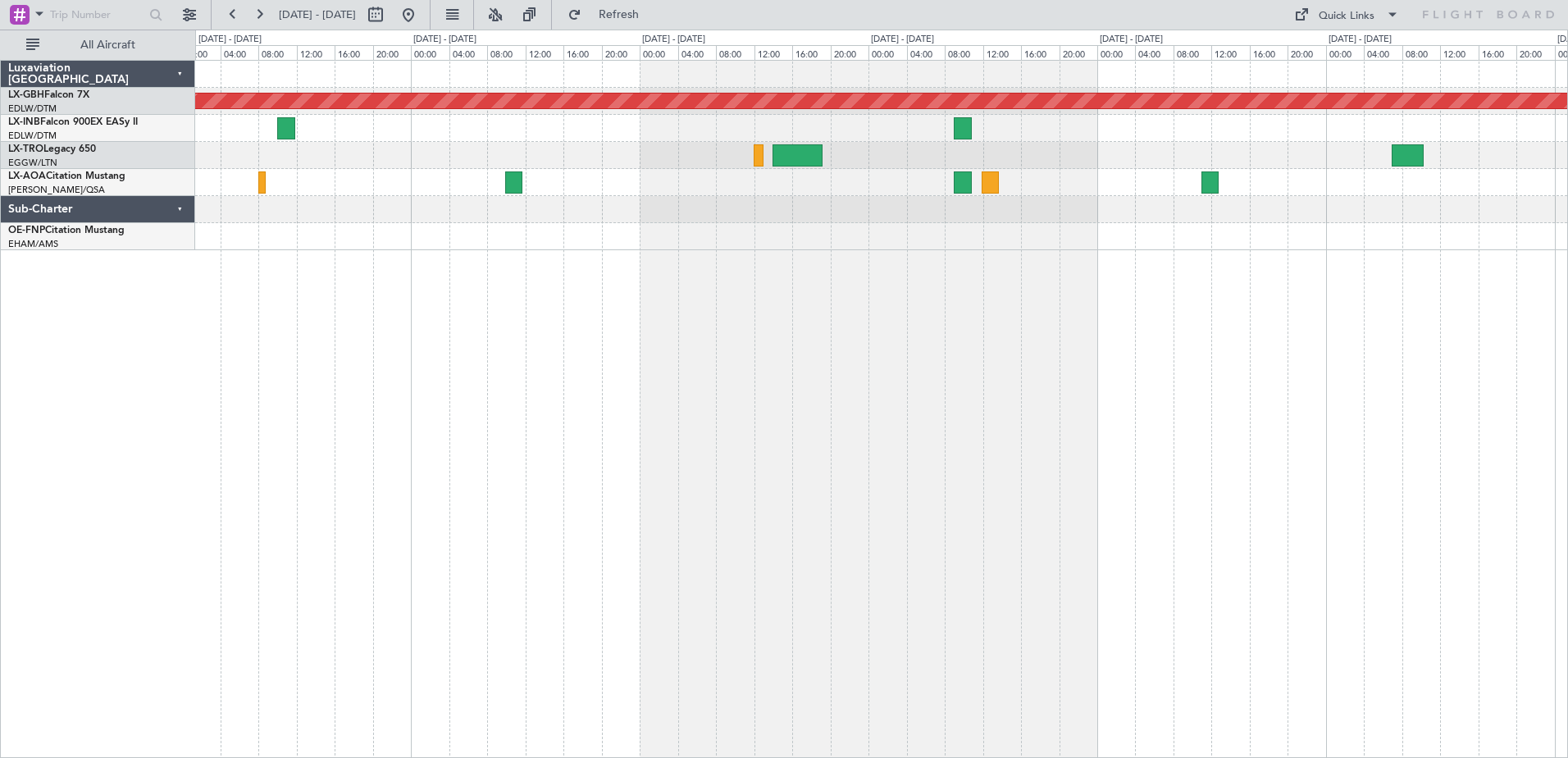
click at [351, 379] on div "Planned Maint Nurnberg" at bounding box center [881, 408] width 1373 height 698
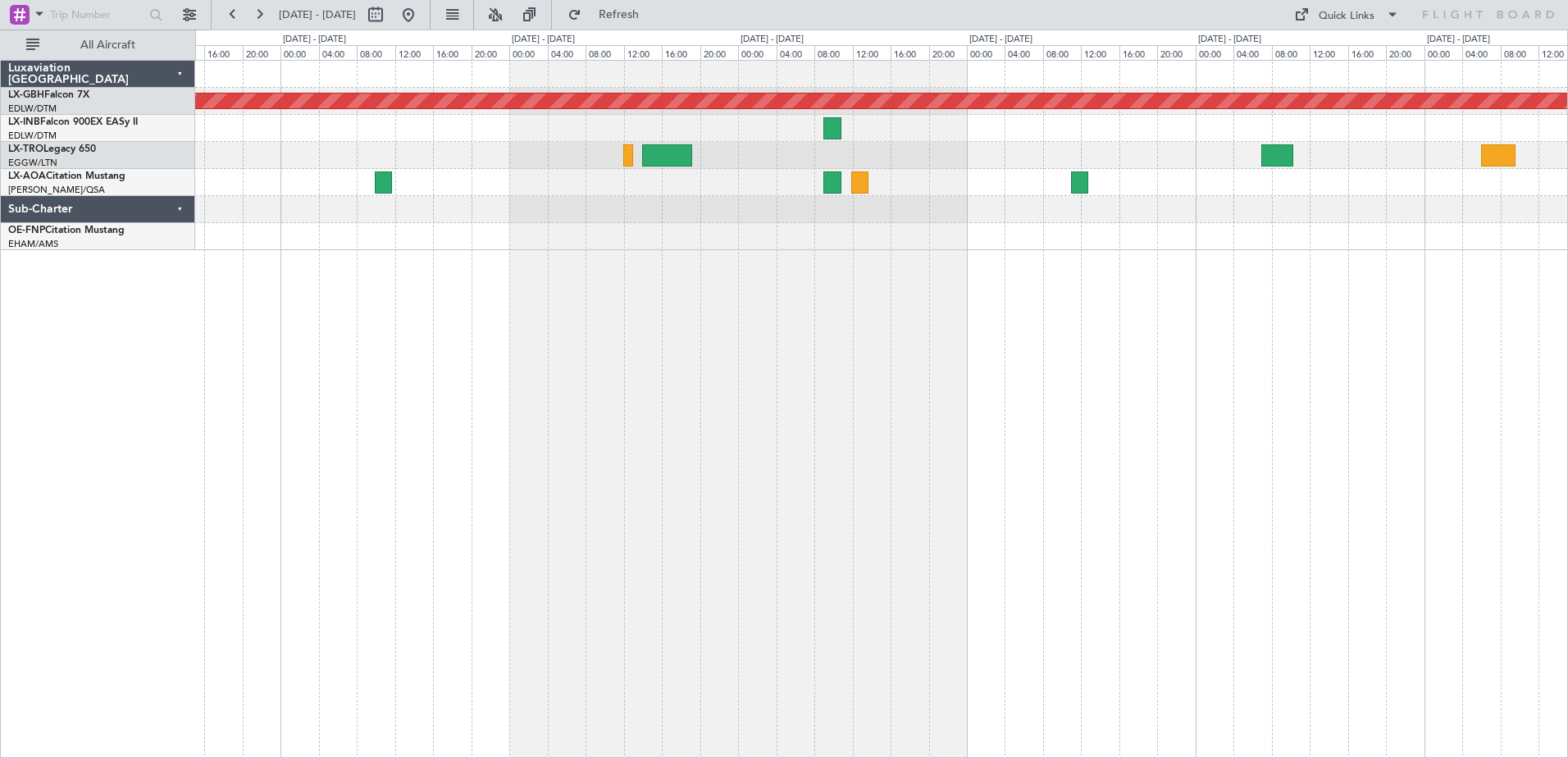
click at [0, 394] on html "[DATE] - [DATE] Refresh Quick Links All Aircraft Planned Maint Nurnberg Luxavia…" at bounding box center [784, 379] width 1568 height 758
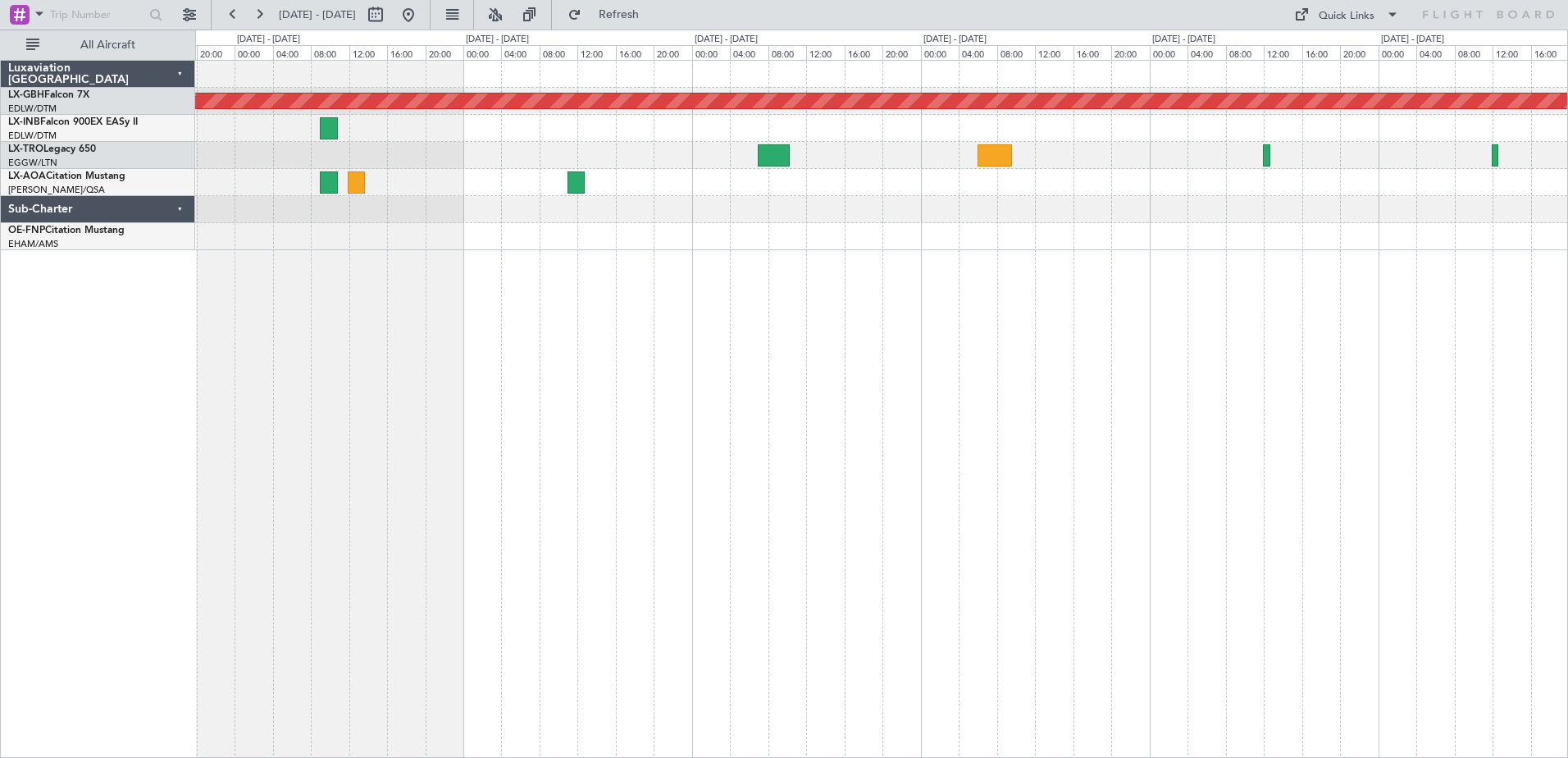
click at [550, 328] on div "Planned Maint Nurnberg No Crew [GEOGRAPHIC_DATA] ([GEOGRAPHIC_DATA])" at bounding box center [881, 408] width 1373 height 698
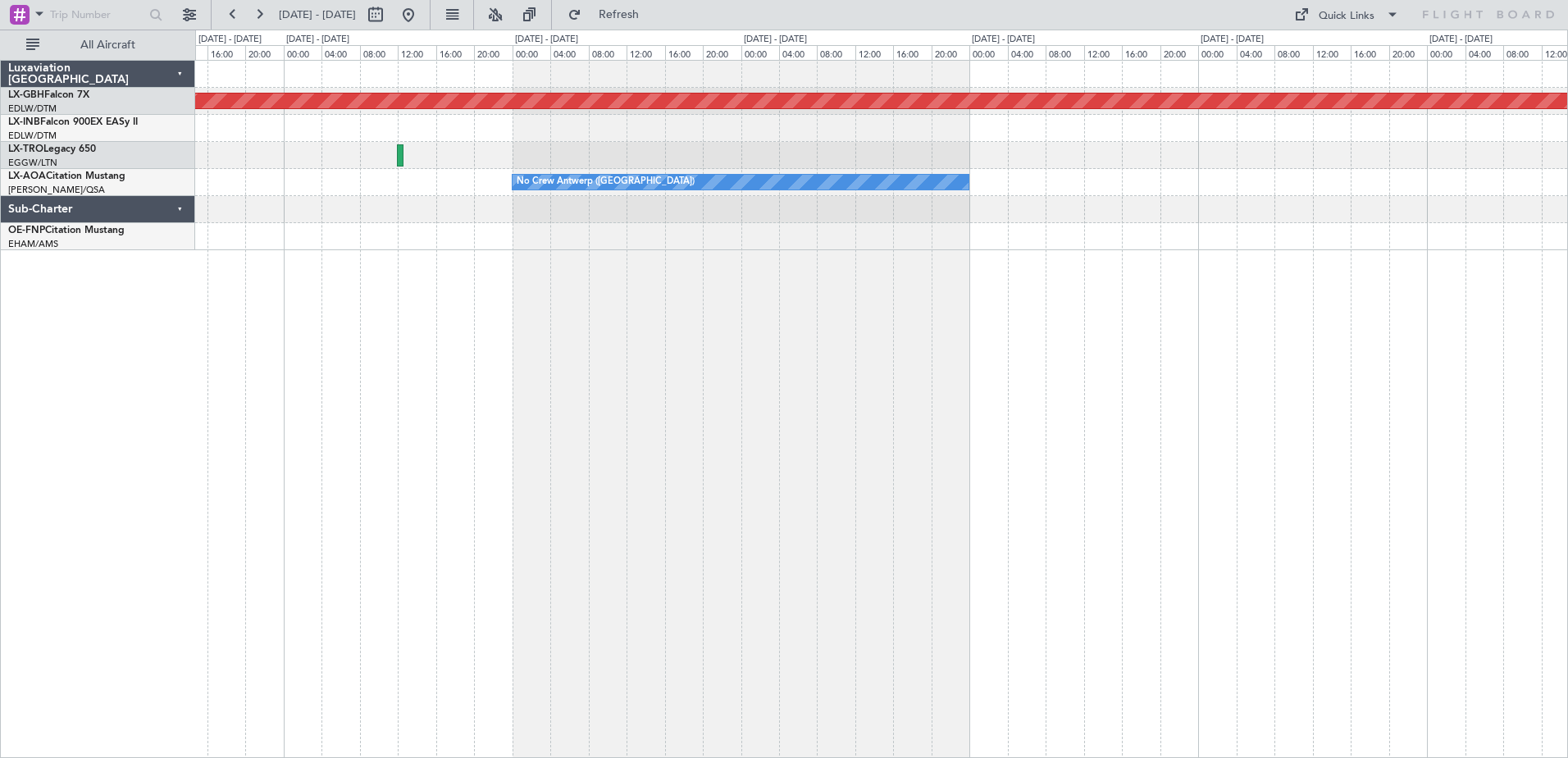
click at [624, 321] on div "Planned Maint Nurnberg No Crew [GEOGRAPHIC_DATA] ([GEOGRAPHIC_DATA])" at bounding box center [881, 408] width 1373 height 698
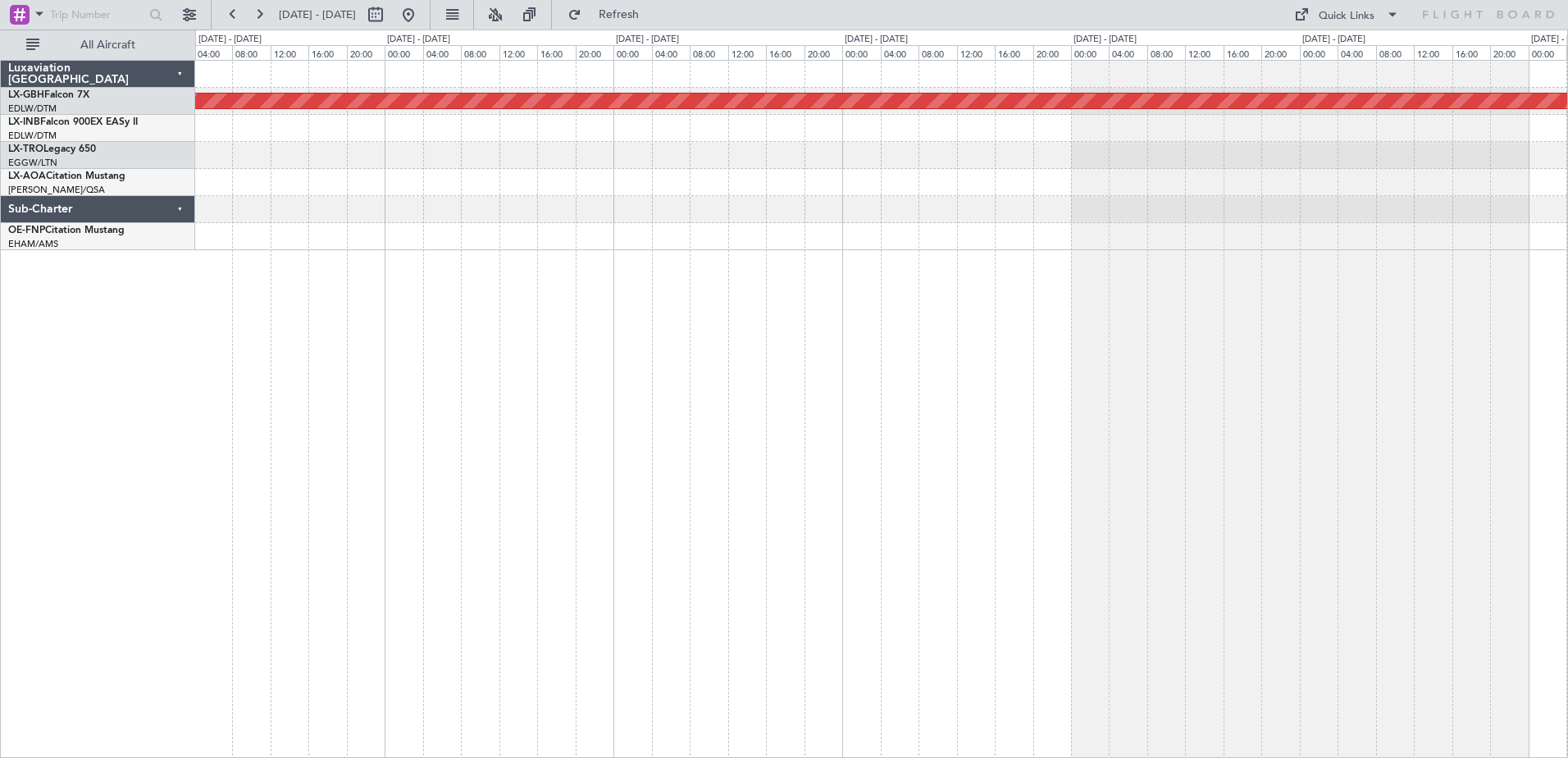
click at [684, 320] on div "Planned Maint Nurnberg No Crew [GEOGRAPHIC_DATA] ([GEOGRAPHIC_DATA])" at bounding box center [881, 408] width 1373 height 698
click at [755, 302] on div "Planned Maint Nurnberg No Crew [GEOGRAPHIC_DATA] ([GEOGRAPHIC_DATA])" at bounding box center [881, 408] width 1373 height 698
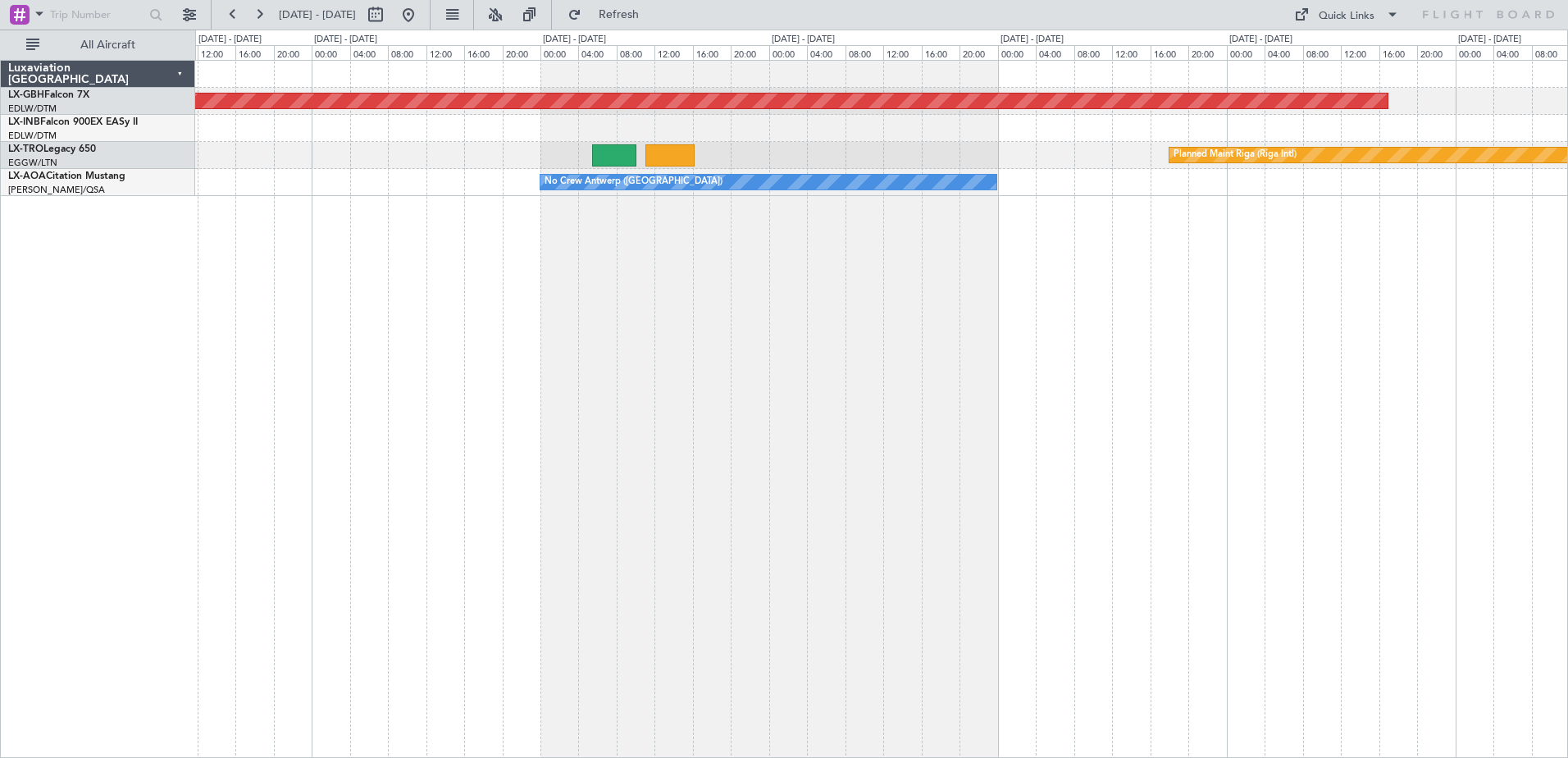
click at [1545, 347] on div "Planned Maint Nurnberg Planned Maint [GEOGRAPHIC_DATA] (Riga Intl) A/C Unavaila…" at bounding box center [881, 408] width 1373 height 698
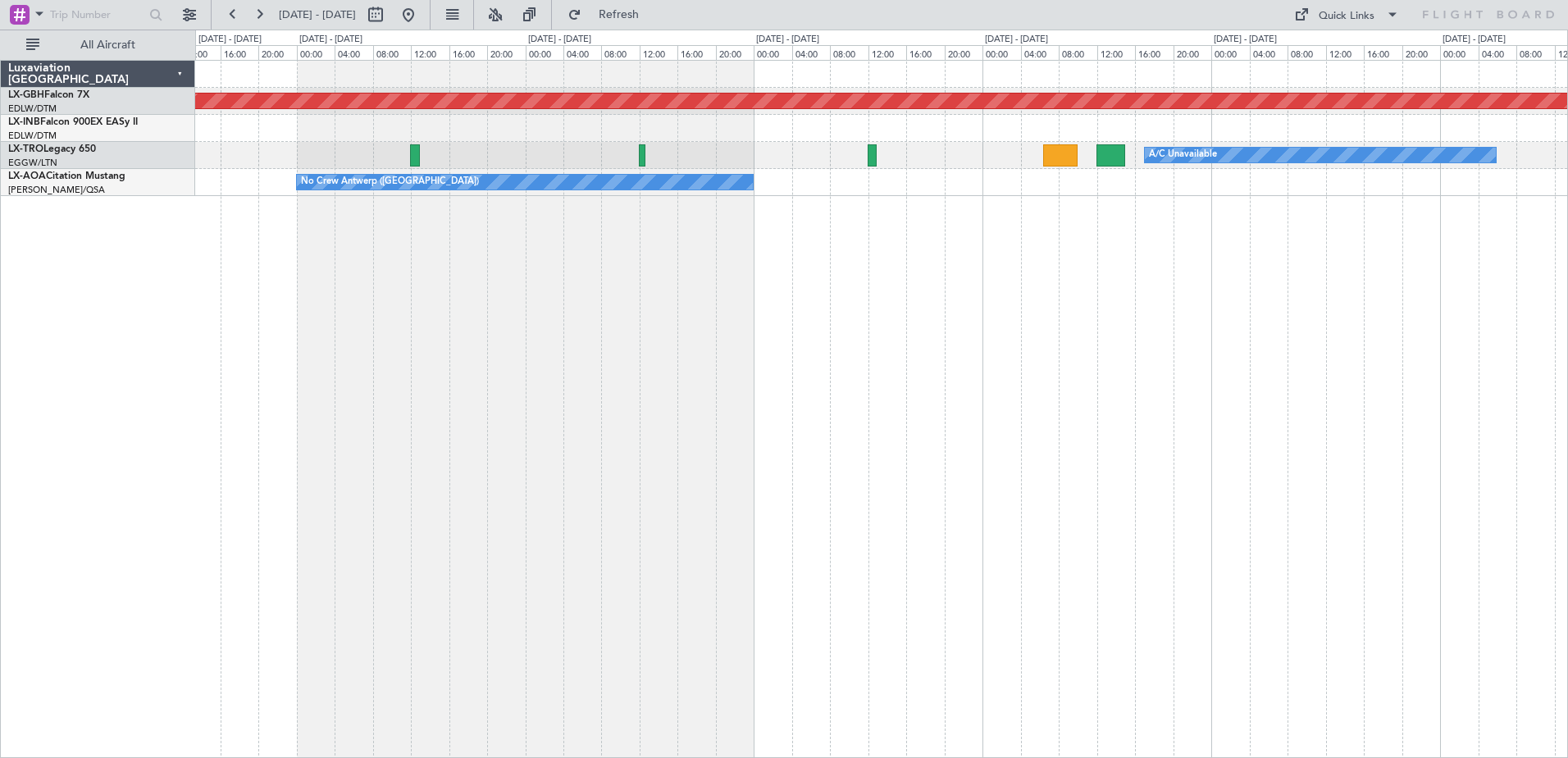
click at [1293, 402] on div "Planned Maint Nurnberg A/C Unavailable No Crew [GEOGRAPHIC_DATA] ([GEOGRAPHIC_D…" at bounding box center [881, 408] width 1373 height 698
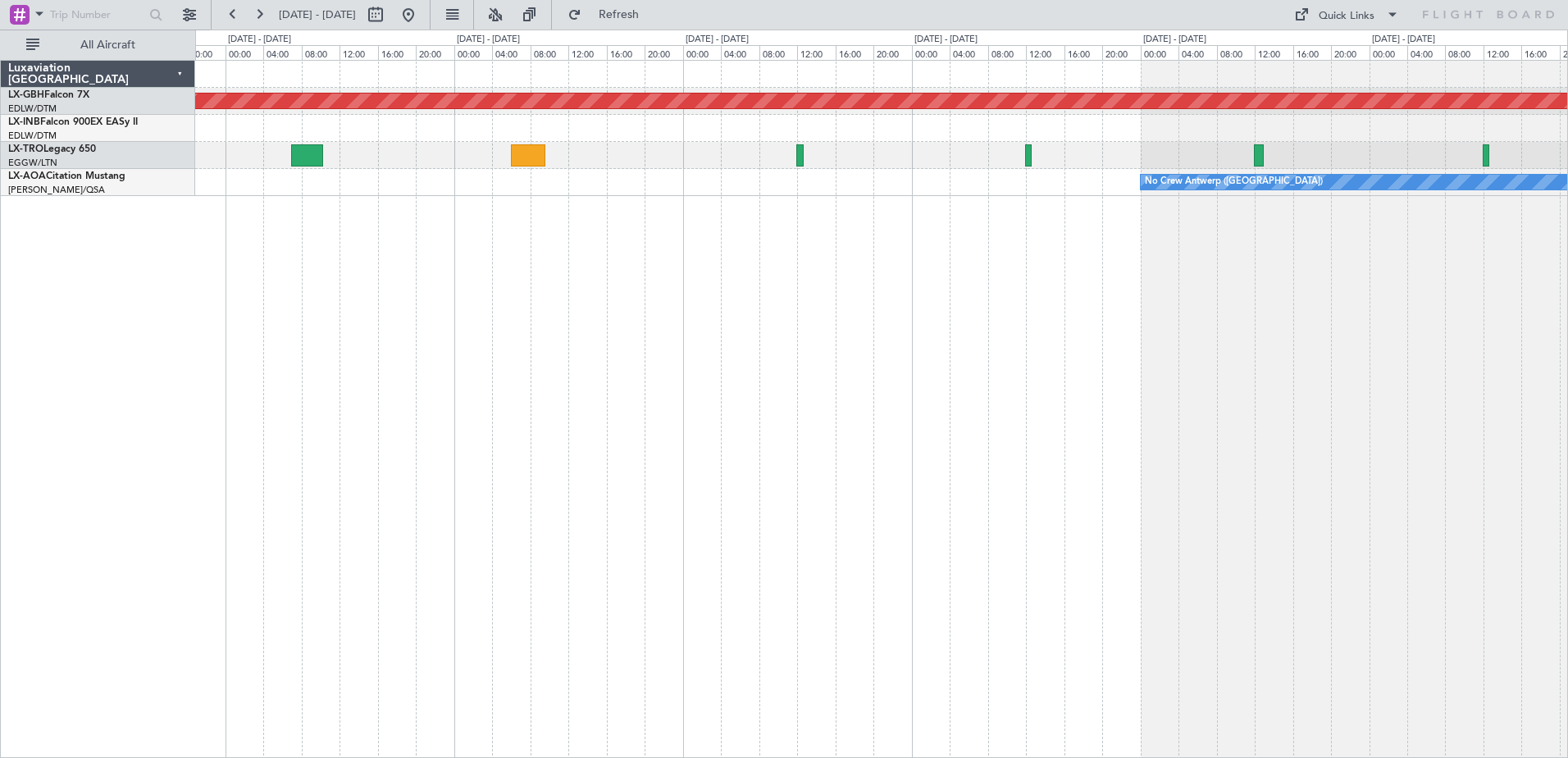
click at [1336, 384] on div "Planned Maint Nurnberg No Crew [GEOGRAPHIC_DATA] ([GEOGRAPHIC_DATA])" at bounding box center [881, 408] width 1373 height 698
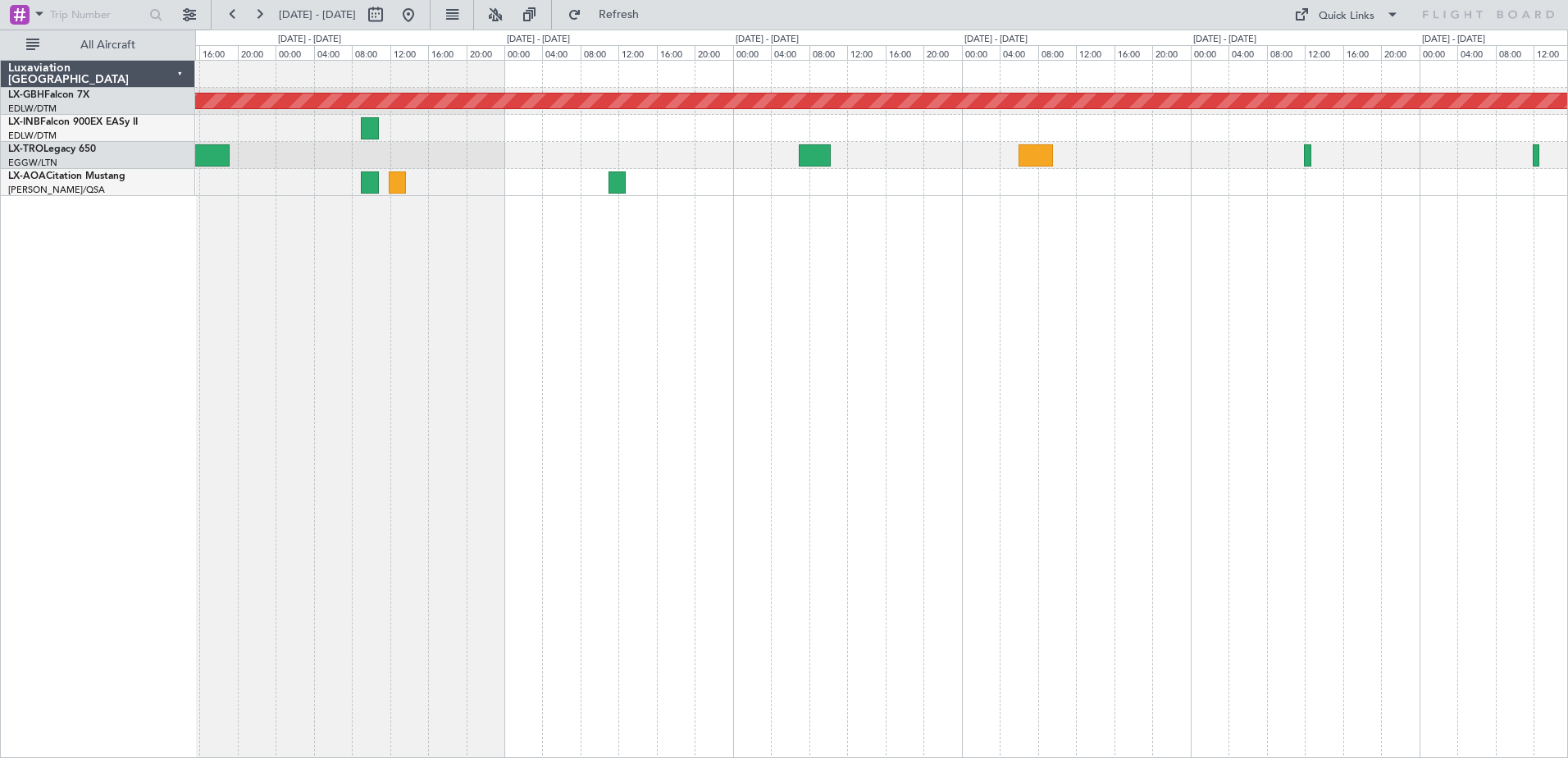
click at [1265, 350] on div "Planned Maint Nurnberg No Crew [GEOGRAPHIC_DATA] ([GEOGRAPHIC_DATA])" at bounding box center [881, 408] width 1373 height 698
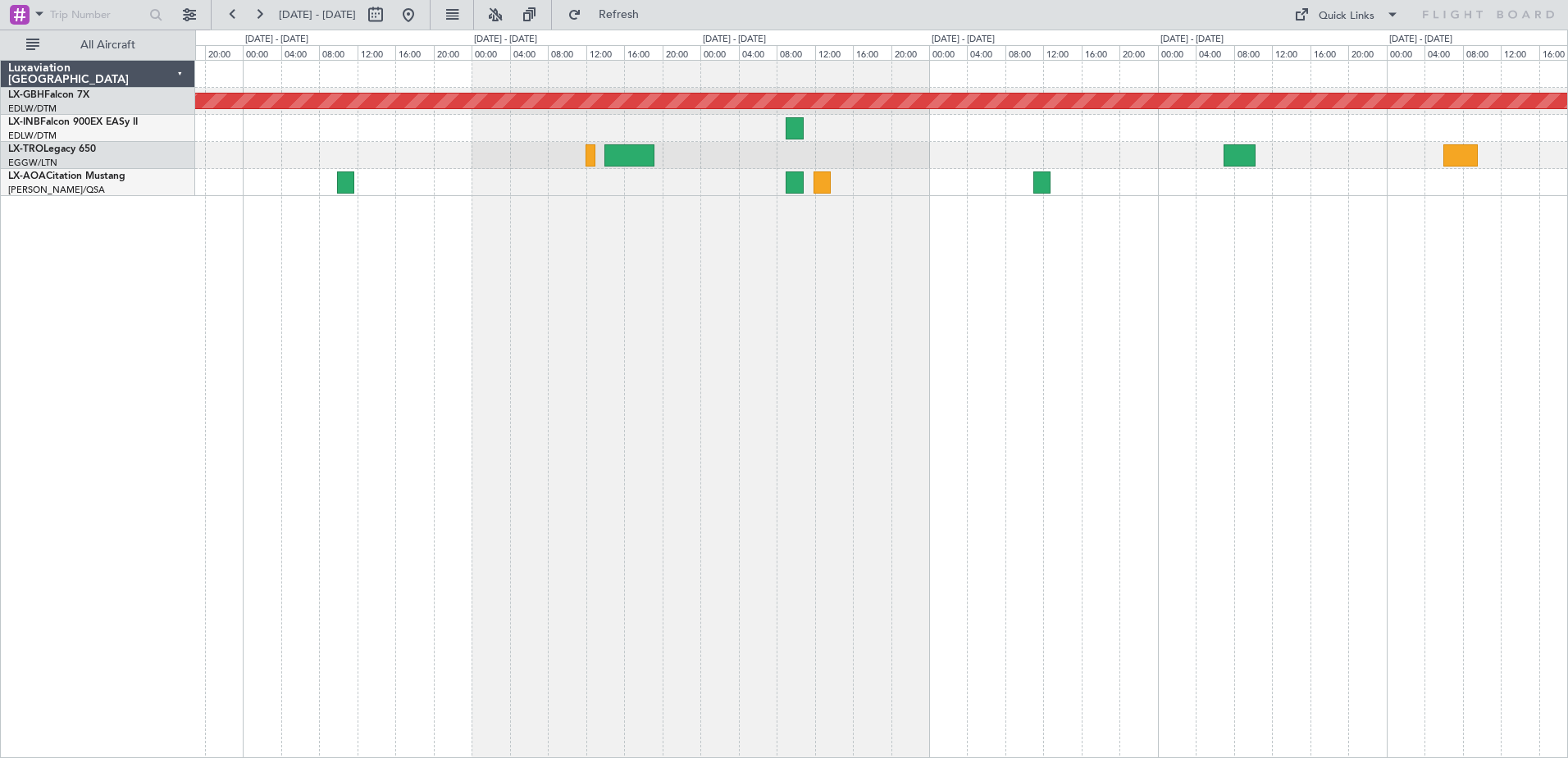
click at [1146, 363] on div "Planned Maint Nurnberg" at bounding box center [881, 408] width 1373 height 698
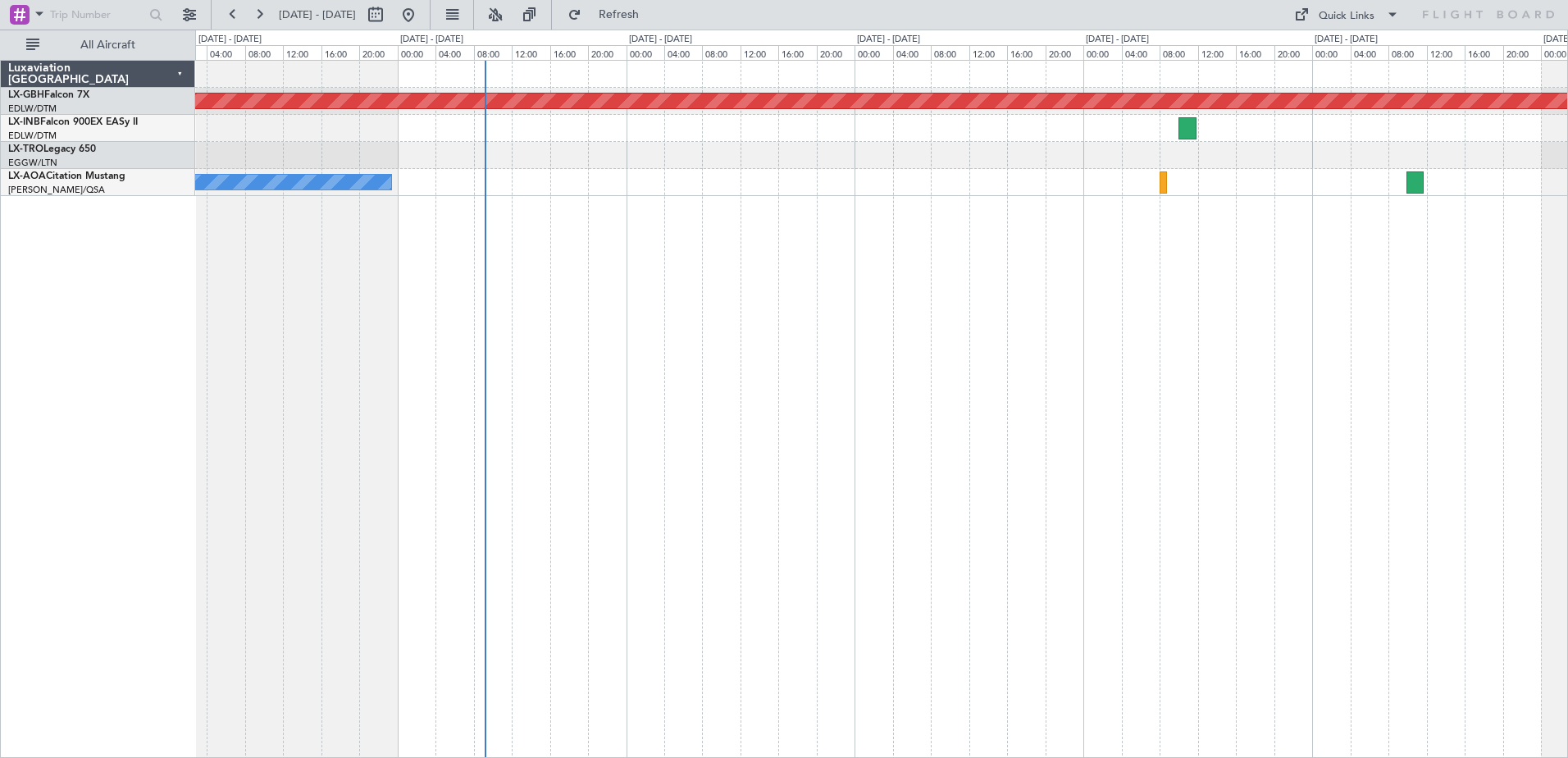
click at [1161, 361] on div "Planned Maint Nurnberg No [GEOGRAPHIC_DATA] ([GEOGRAPHIC_DATA])" at bounding box center [881, 408] width 1373 height 698
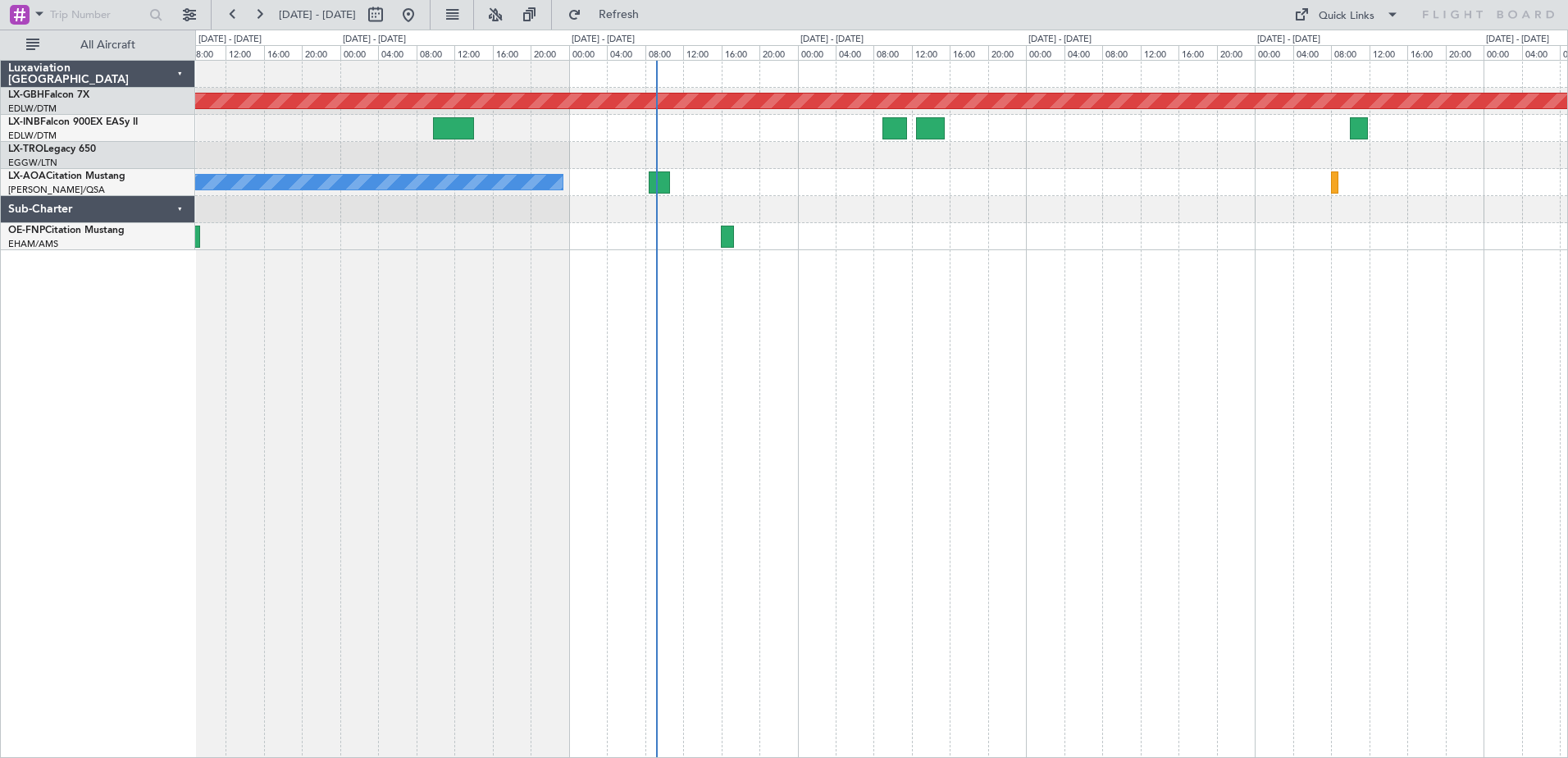
click at [684, 418] on div "Planned Maint Nurnberg No [GEOGRAPHIC_DATA] ([GEOGRAPHIC_DATA]) [GEOGRAPHIC_DAT…" at bounding box center [881, 408] width 1373 height 698
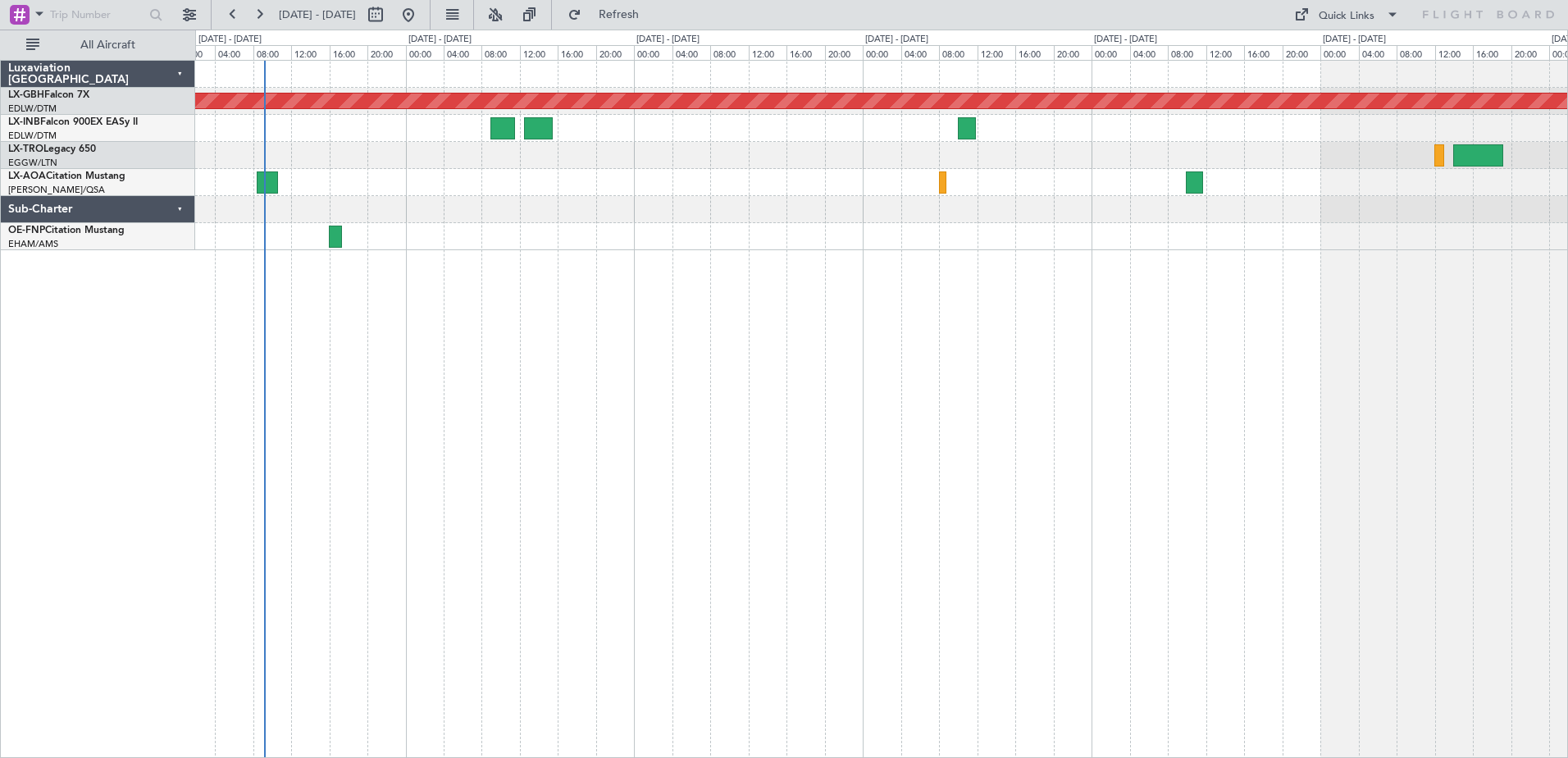
click at [1031, 364] on div "Planned Maint Nurnberg No [GEOGRAPHIC_DATA] ([GEOGRAPHIC_DATA])" at bounding box center [881, 408] width 1373 height 698
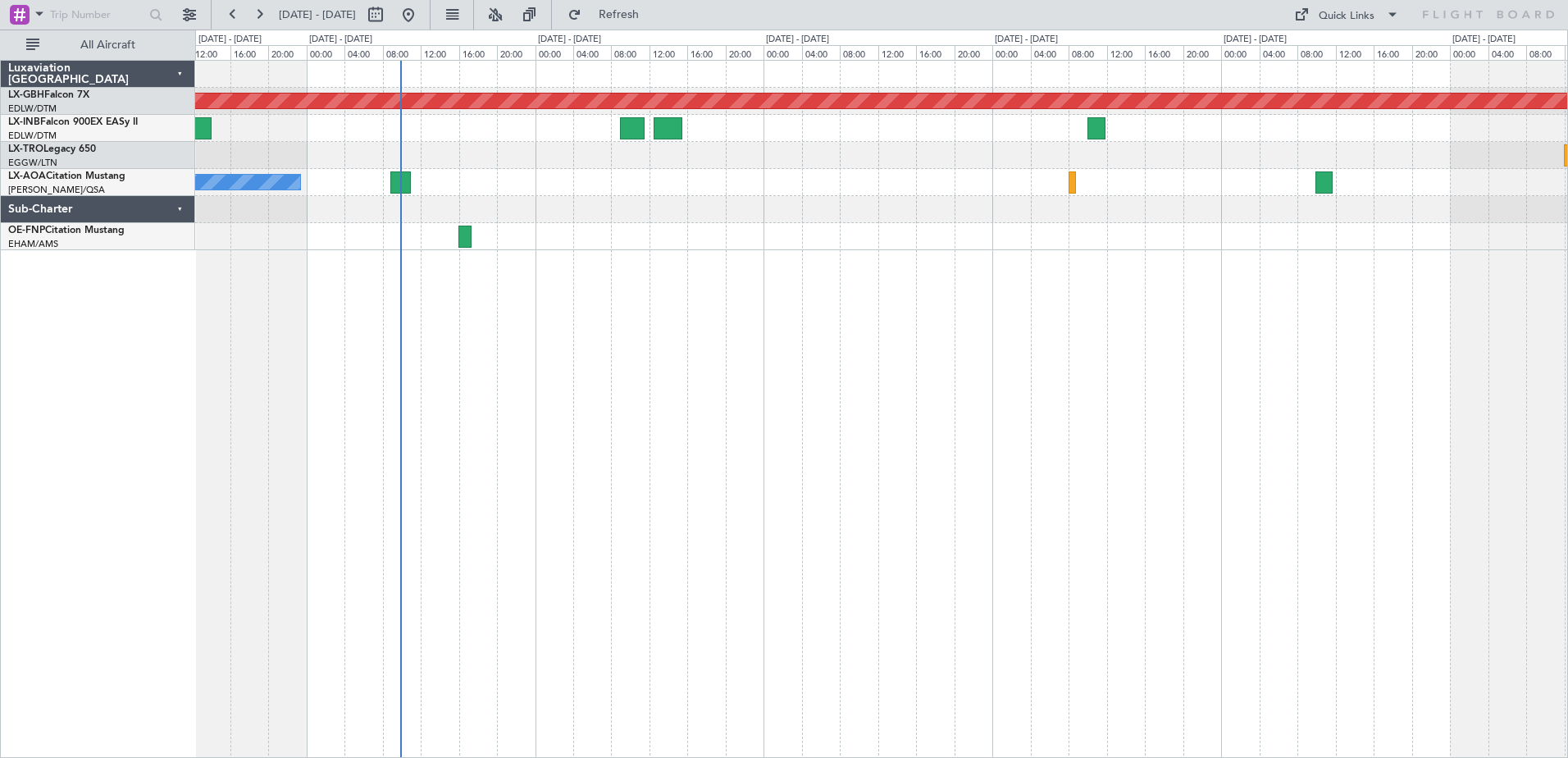
click at [526, 191] on div "No Crew Nice ([GEOGRAPHIC_DATA])" at bounding box center [881, 182] width 1372 height 27
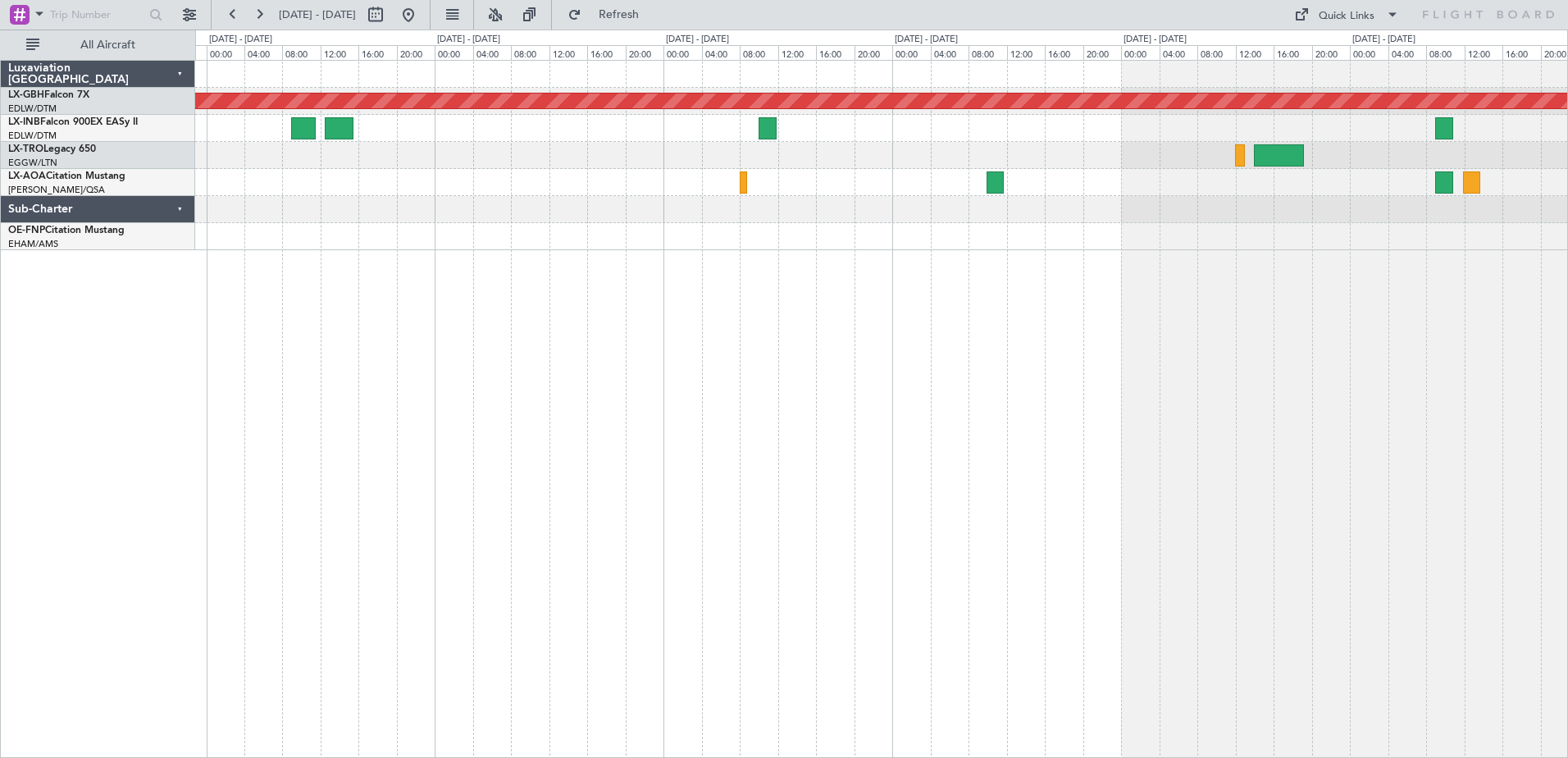
click at [771, 175] on div "Planned Maint Nurnberg No [GEOGRAPHIC_DATA] ([GEOGRAPHIC_DATA])" at bounding box center [881, 155] width 1372 height 189
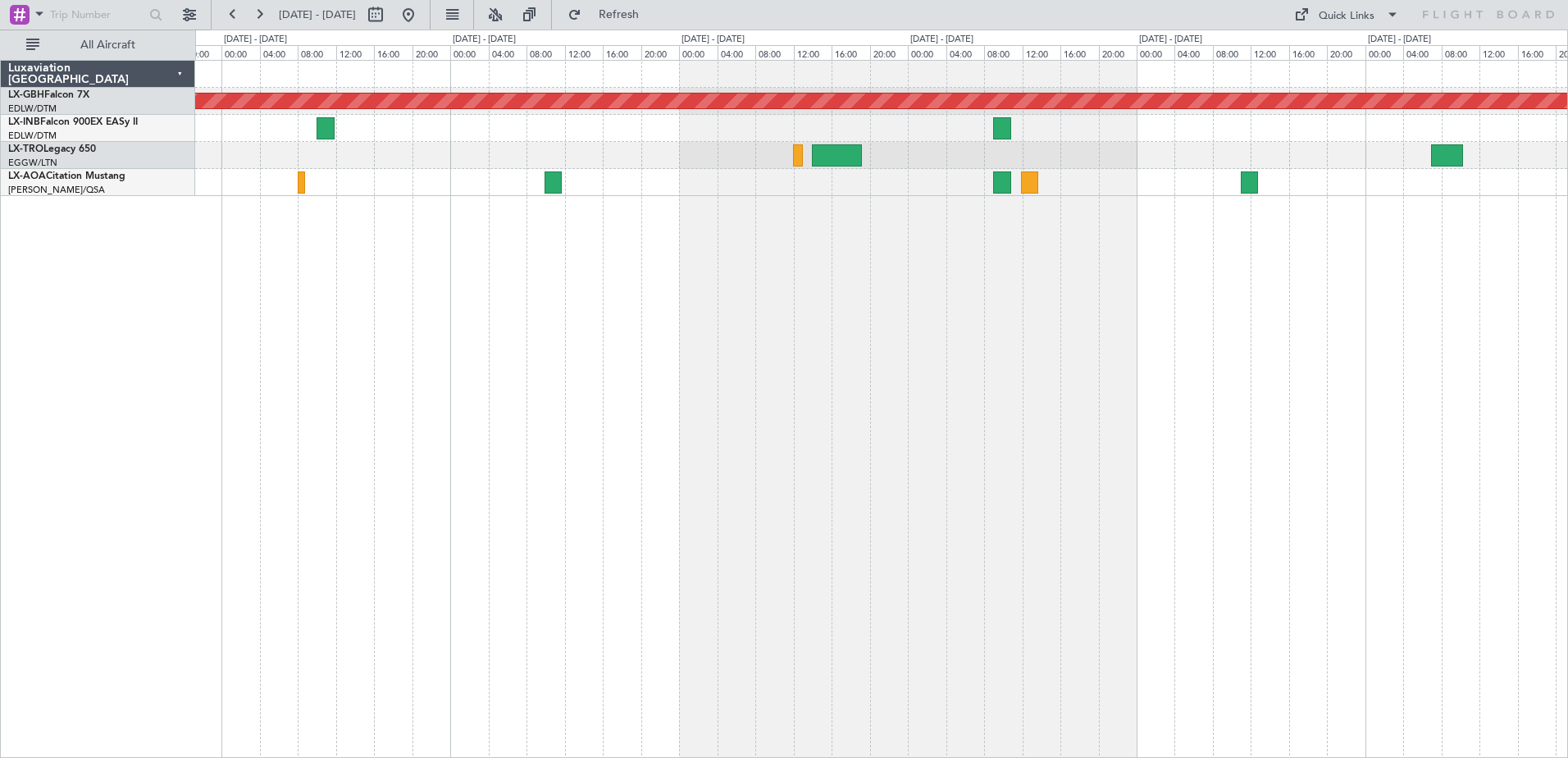
click at [814, 212] on div "Planned Maint Nurnberg" at bounding box center [881, 408] width 1373 height 698
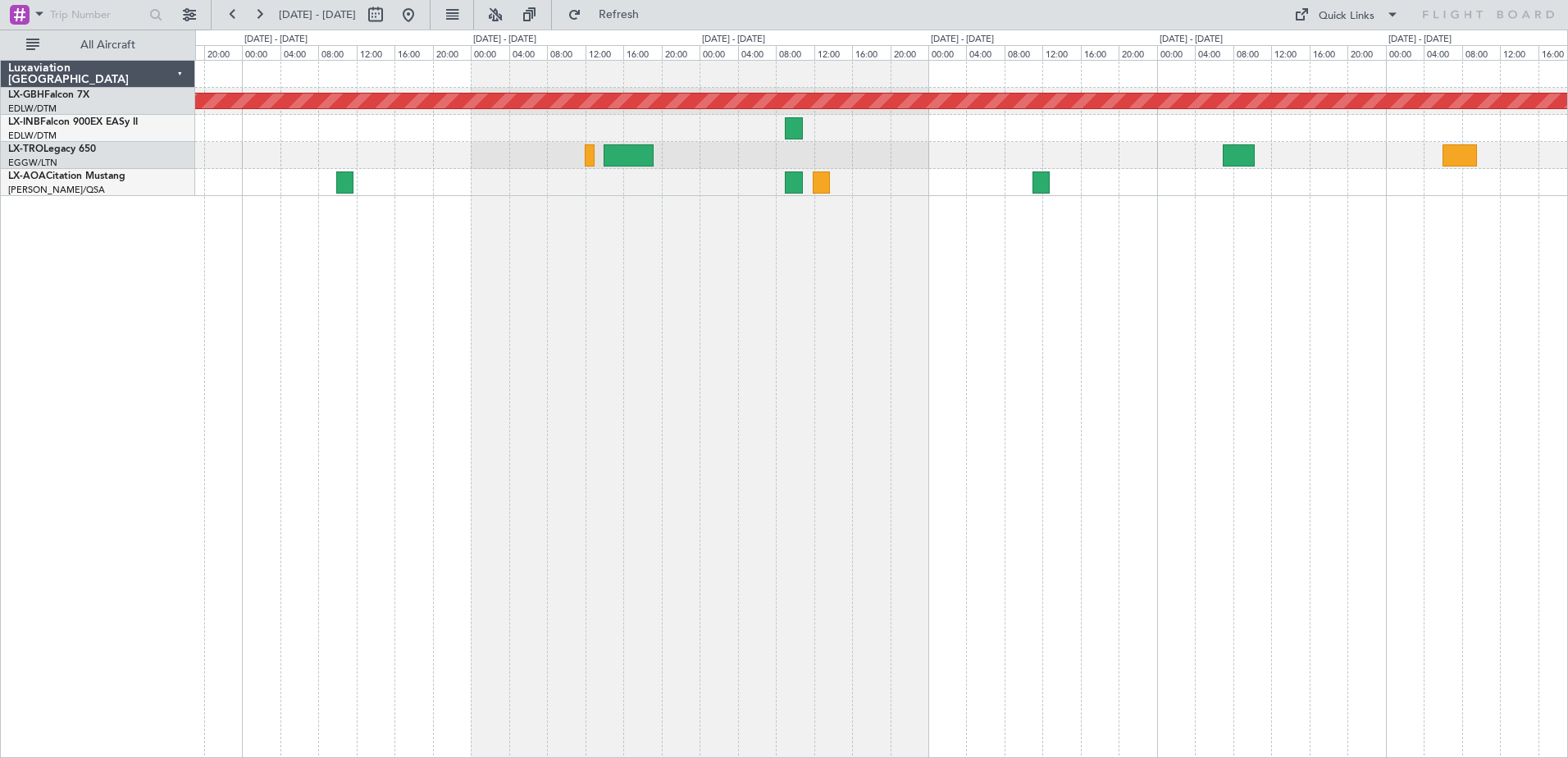
click at [1152, 189] on div at bounding box center [881, 182] width 1372 height 27
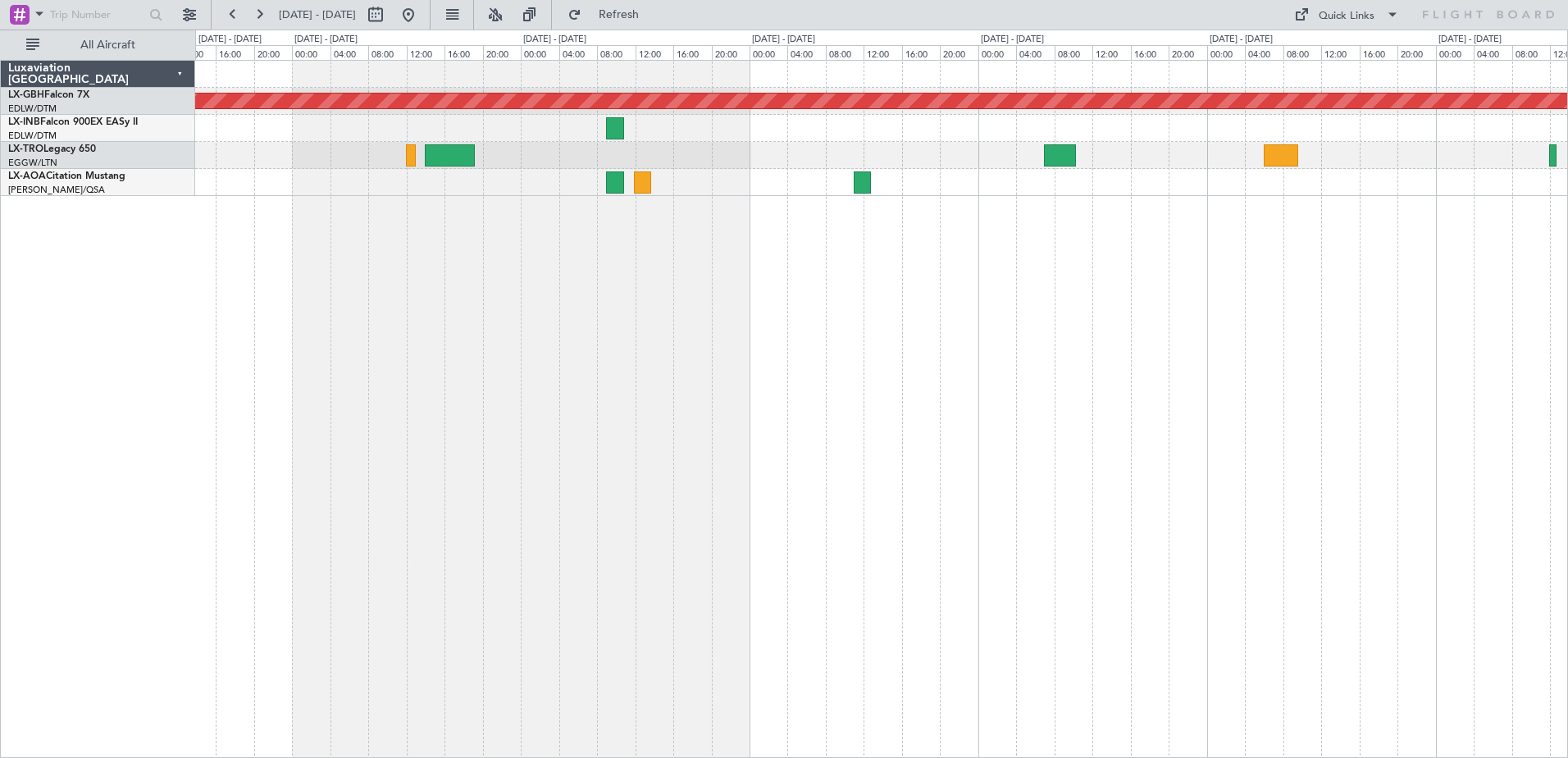
click at [1217, 179] on div "Planned Maint Nurnberg No Crew [GEOGRAPHIC_DATA] ([GEOGRAPHIC_DATA])" at bounding box center [881, 128] width 1372 height 135
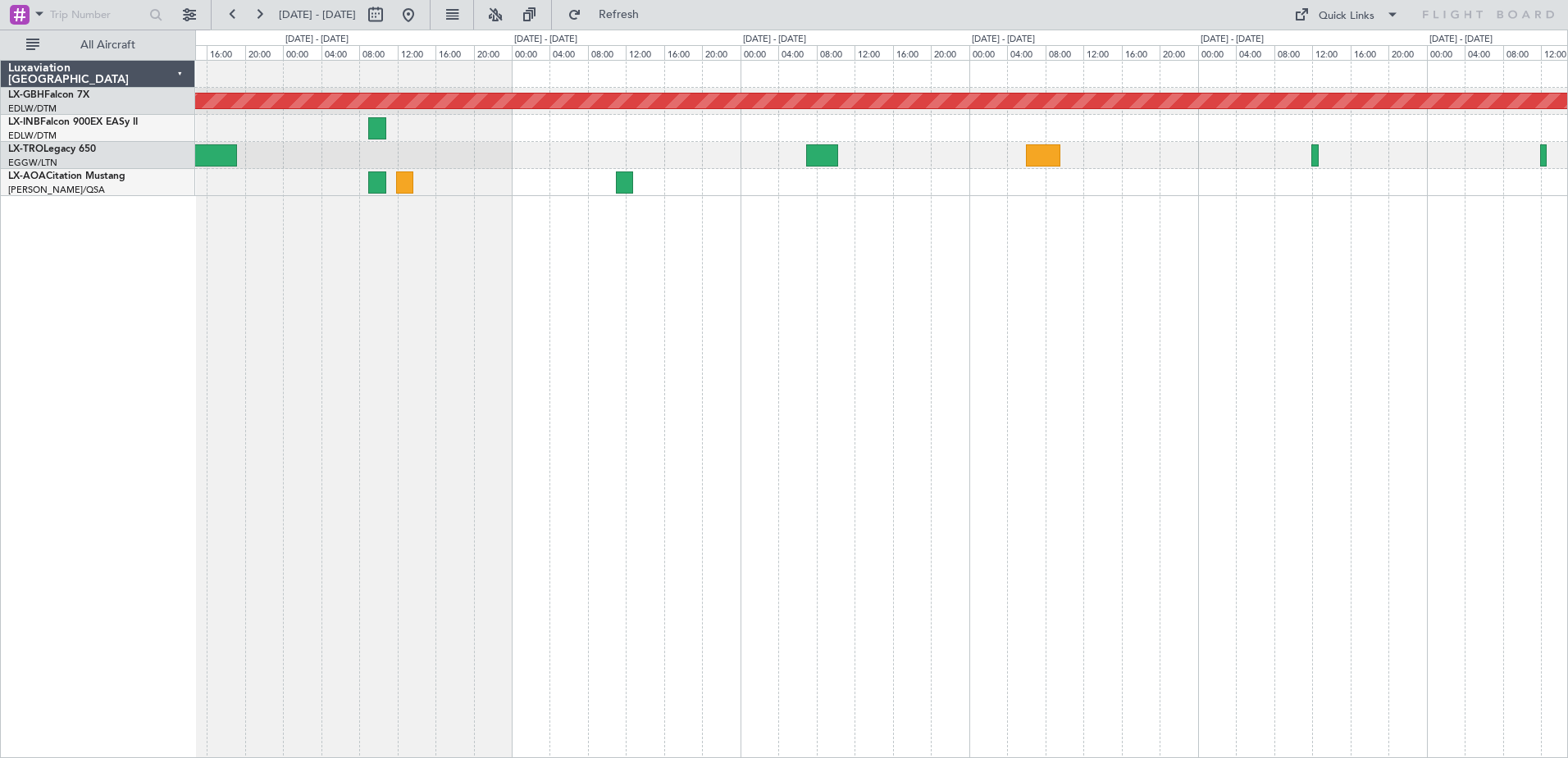
click at [1062, 193] on div "Planned Maint Nurnberg No Crew [GEOGRAPHIC_DATA] ([GEOGRAPHIC_DATA])" at bounding box center [881, 128] width 1372 height 135
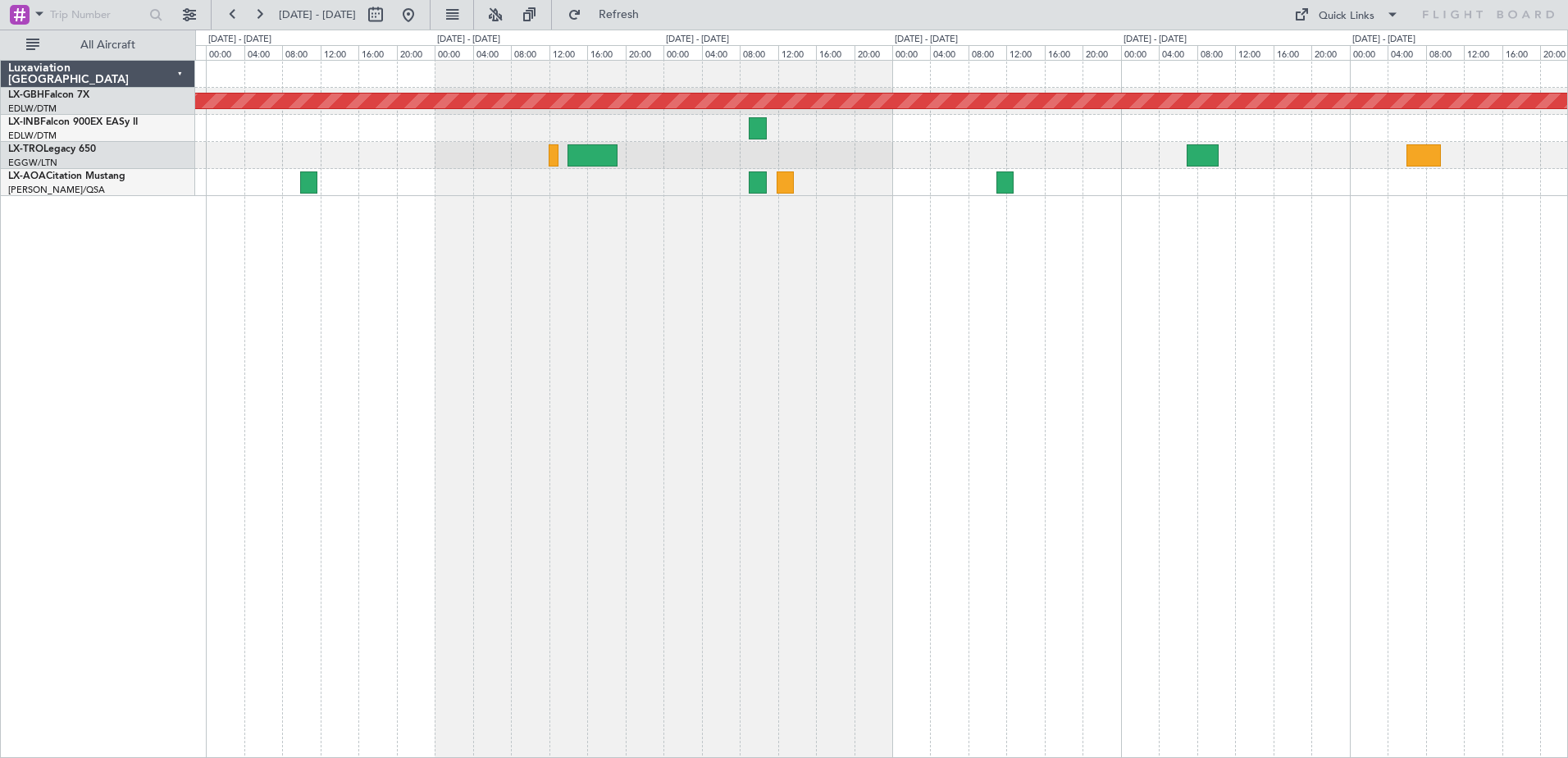
click at [1086, 184] on div at bounding box center [881, 182] width 1372 height 27
click at [768, 186] on div at bounding box center [881, 182] width 1372 height 27
